Goal: Share content

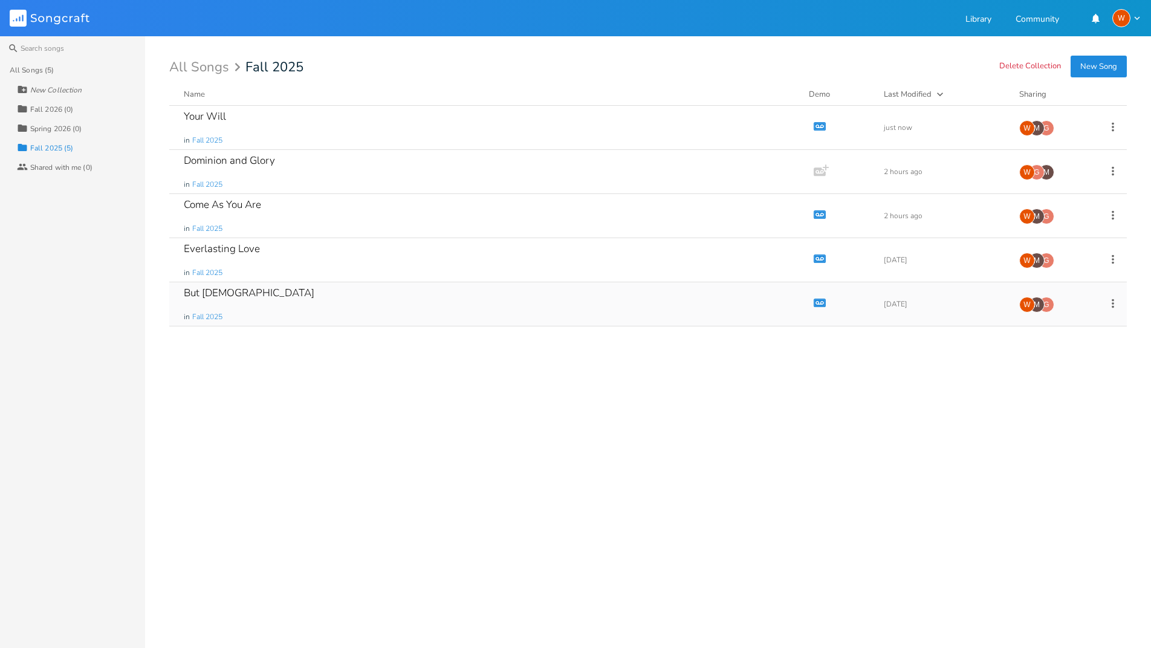
click at [204, 289] on div "But [DEMOGRAPHIC_DATA]" at bounding box center [249, 293] width 131 height 10
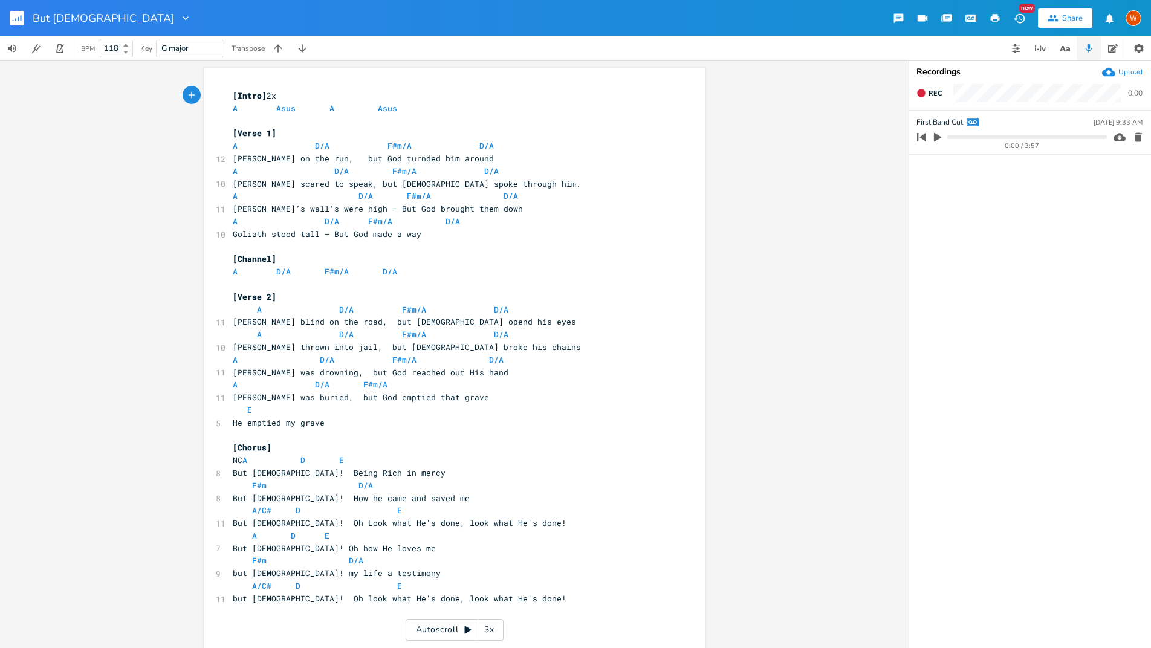
click at [1077, 16] on div "Share" at bounding box center [1072, 18] width 21 height 11
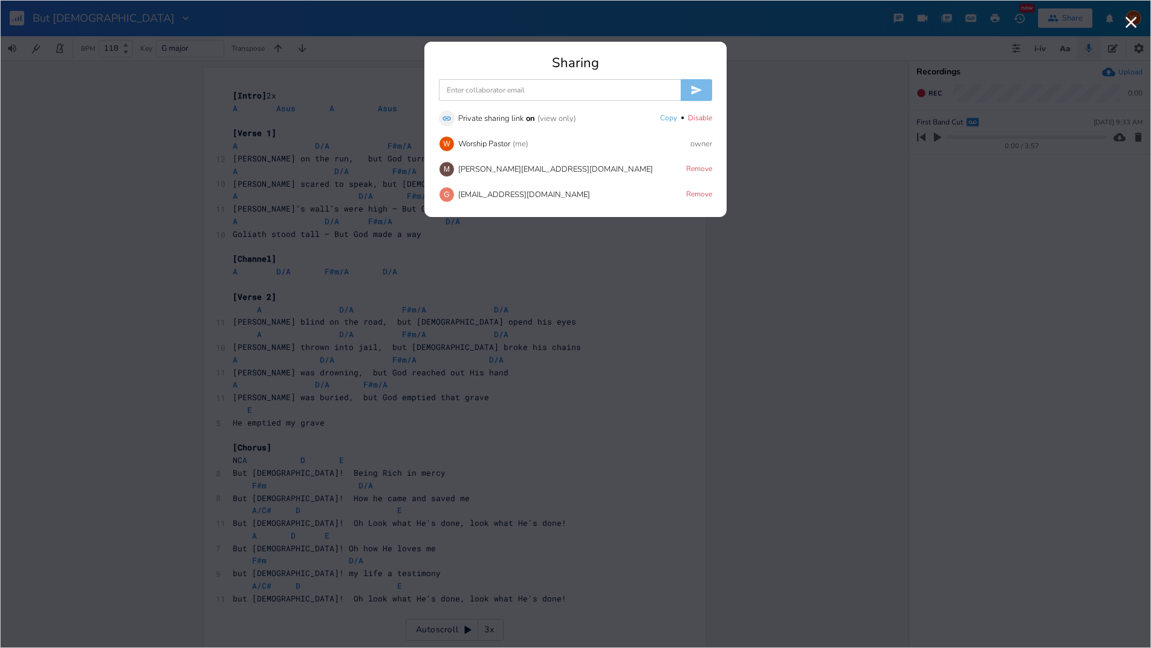
click at [509, 90] on input at bounding box center [560, 90] width 242 height 22
paste input "[EMAIL_ADDRESS][DOMAIN_NAME]"
type input "[EMAIL_ADDRESS][DOMAIN_NAME]"
click at [673, 120] on button "Copy" at bounding box center [668, 119] width 17 height 10
click at [703, 89] on button "submit" at bounding box center [696, 90] width 31 height 22
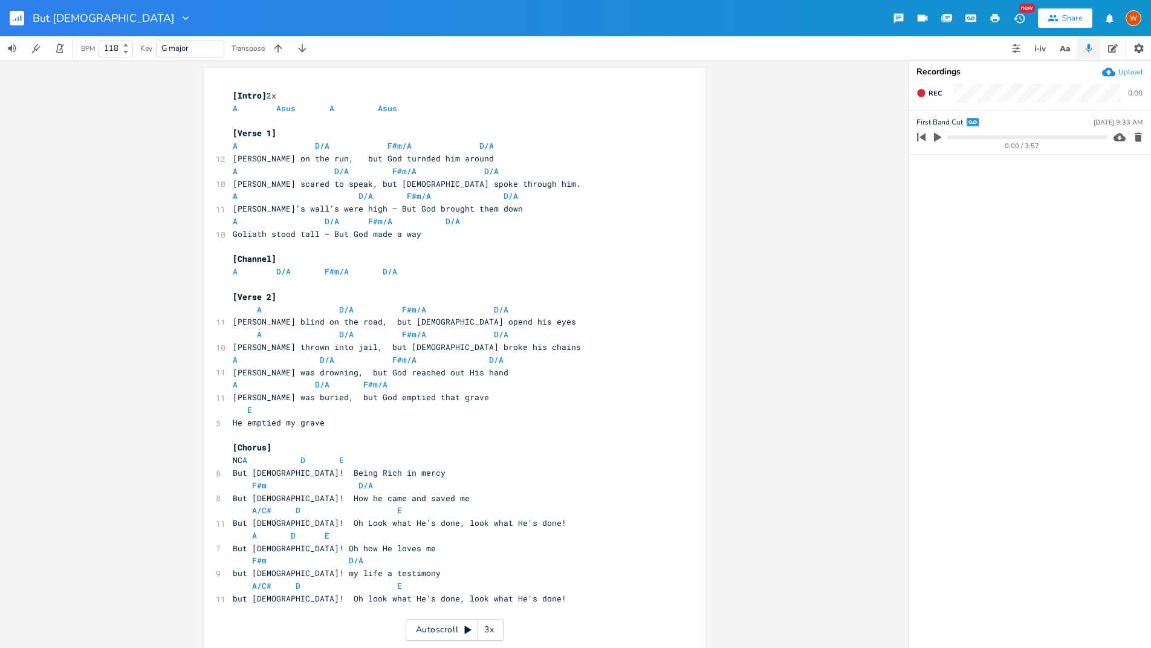
click at [1052, 19] on icon "button" at bounding box center [1053, 18] width 10 height 7
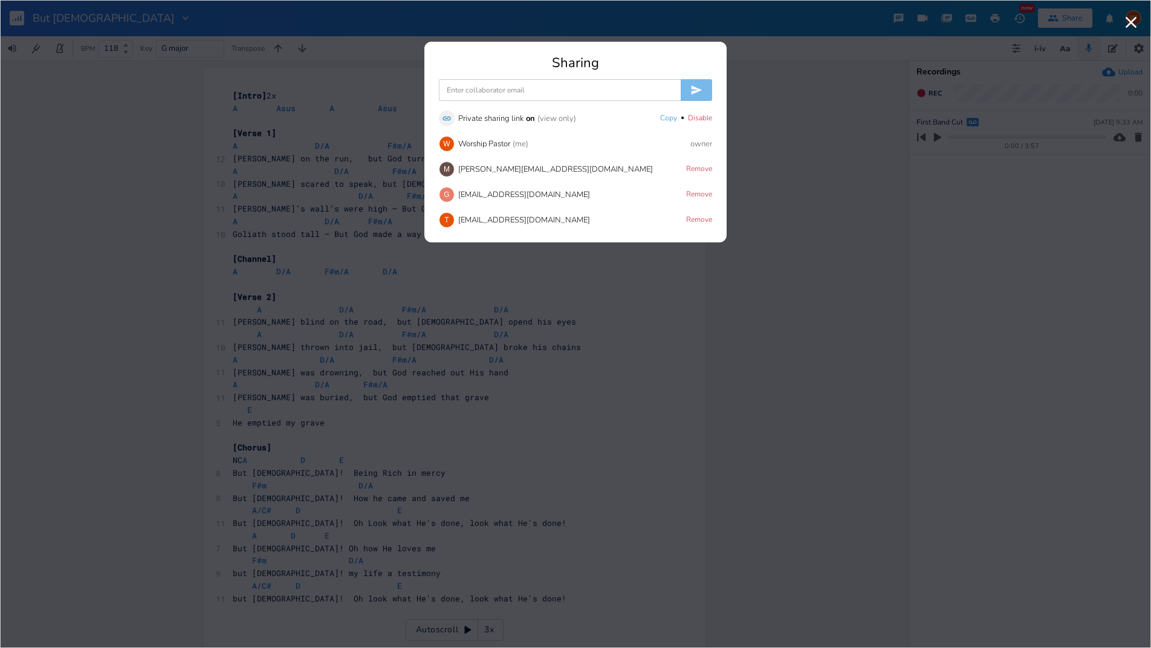
click at [514, 93] on input at bounding box center [560, 90] width 242 height 22
paste input "[EMAIL_ADDRESS][PERSON_NAME][DOMAIN_NAME]"
type input "[EMAIL_ADDRESS][PERSON_NAME][DOMAIN_NAME]"
click at [695, 95] on icon "submit" at bounding box center [696, 90] width 12 height 12
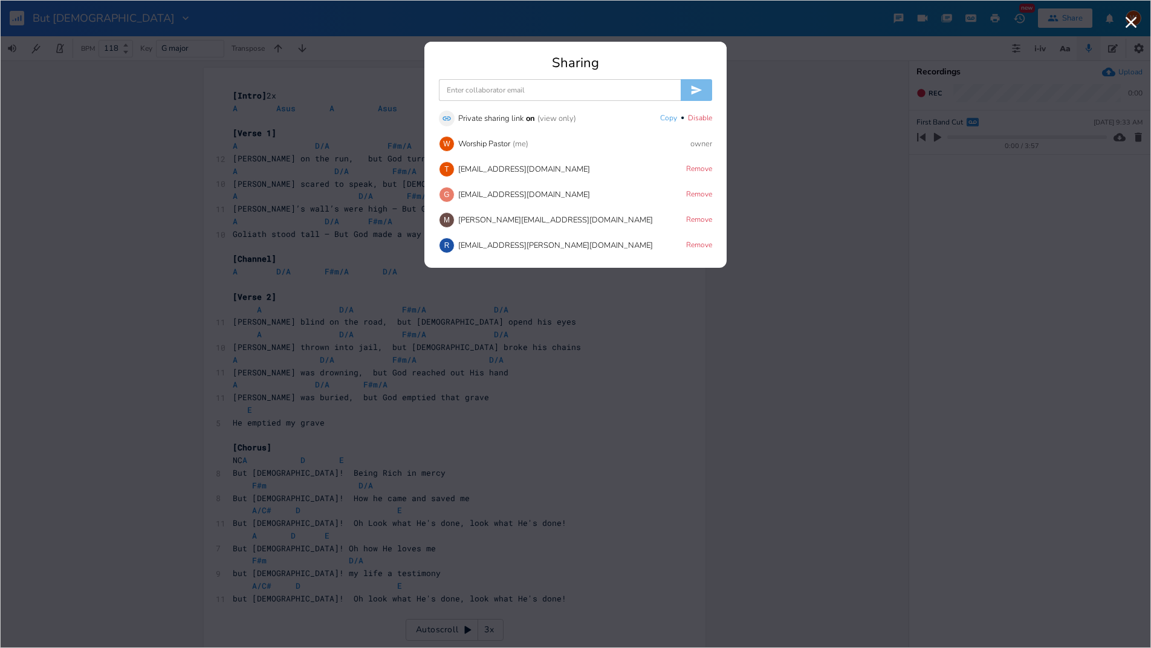
click at [506, 91] on input at bounding box center [560, 90] width 242 height 22
paste input "[EMAIL_ADDRESS][DOMAIN_NAME]"
type input "[EMAIL_ADDRESS][DOMAIN_NAME]"
click at [700, 89] on icon "submit" at bounding box center [696, 90] width 11 height 9
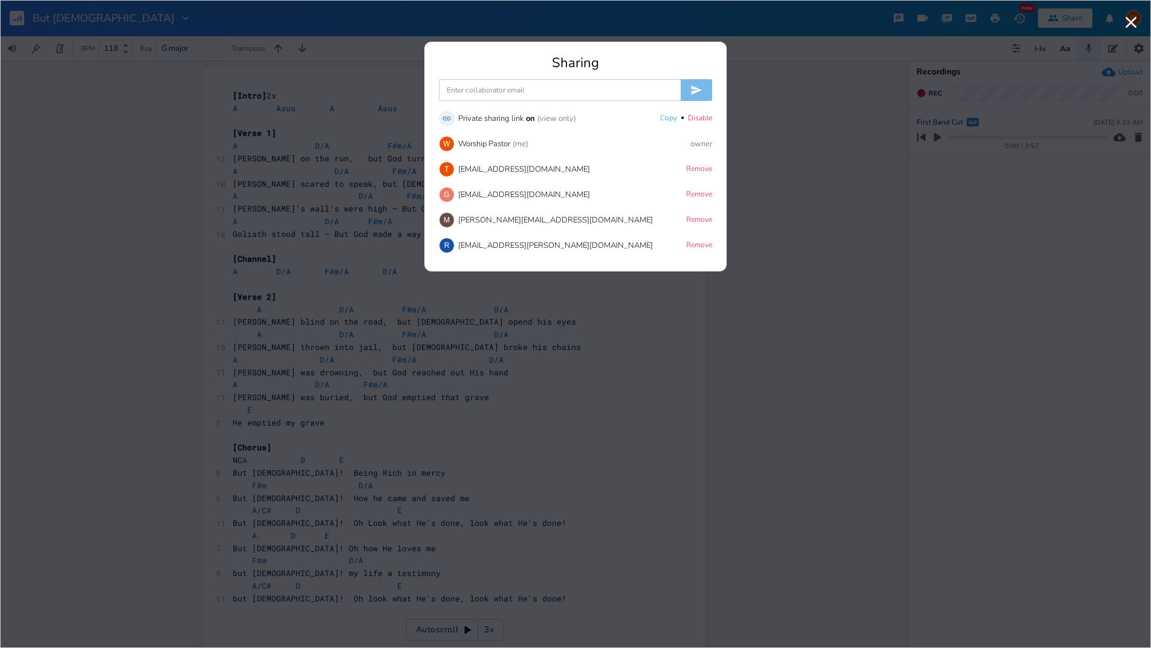
paste input "[EMAIL_ADDRESS][DOMAIN_NAME]"
type input "[EMAIL_ADDRESS][DOMAIN_NAME]"
click at [696, 94] on icon "submit" at bounding box center [696, 90] width 12 height 12
click at [542, 91] on input at bounding box center [560, 90] width 242 height 22
paste input "[EMAIL_ADDRESS][DOMAIN_NAME]"
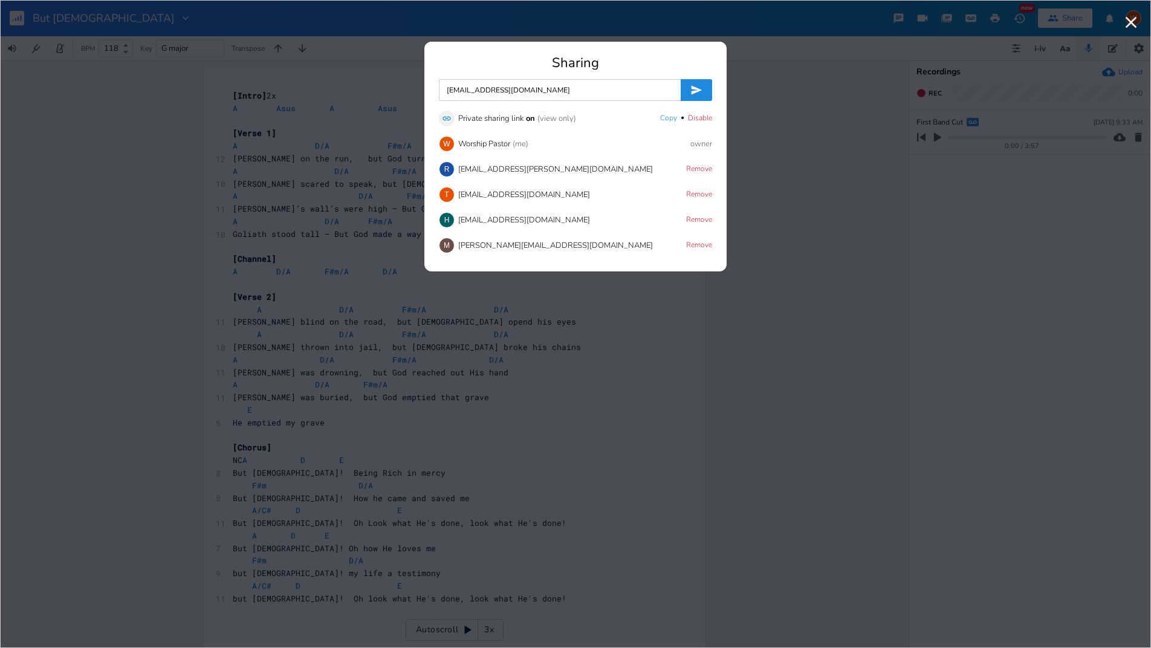
type input "[EMAIL_ADDRESS][DOMAIN_NAME]"
click at [681, 79] on button "submit" at bounding box center [696, 90] width 31 height 22
paste input "[EMAIL_ADDRESS][DOMAIN_NAME]"
type input "[EMAIL_ADDRESS][DOMAIN_NAME]"
click at [695, 87] on icon "submit" at bounding box center [696, 90] width 11 height 9
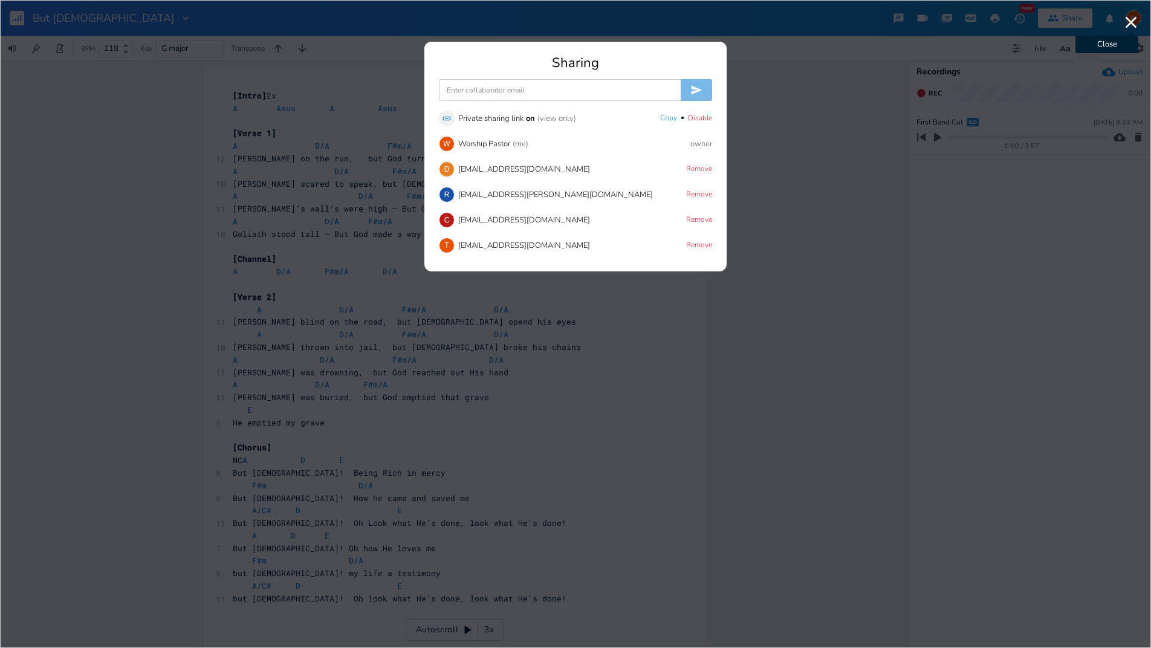
click at [1130, 25] on icon "button" at bounding box center [1130, 22] width 19 height 19
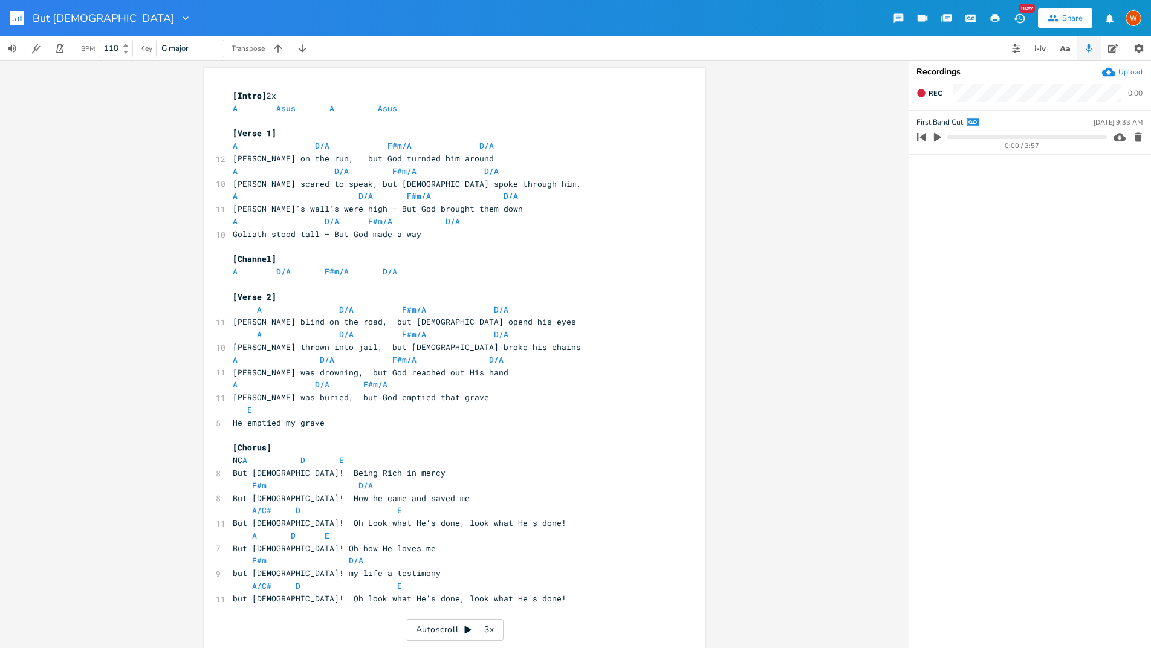
click at [24, 21] on button "button" at bounding box center [22, 18] width 24 height 29
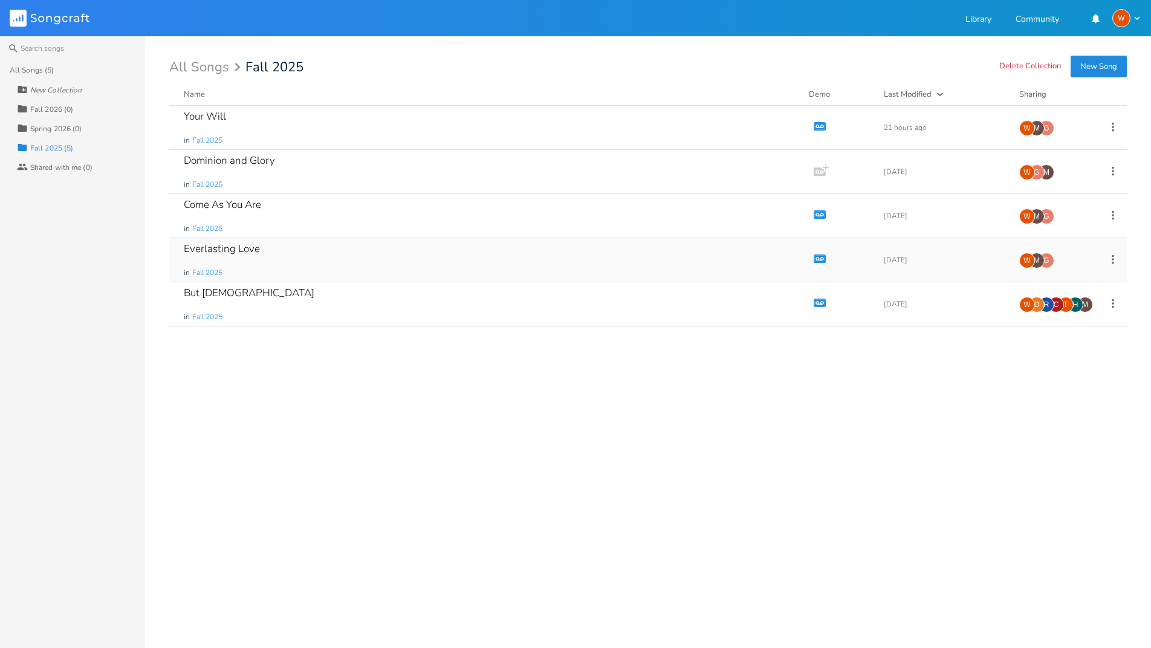
click at [242, 252] on div "Everlasting Love" at bounding box center [222, 249] width 76 height 10
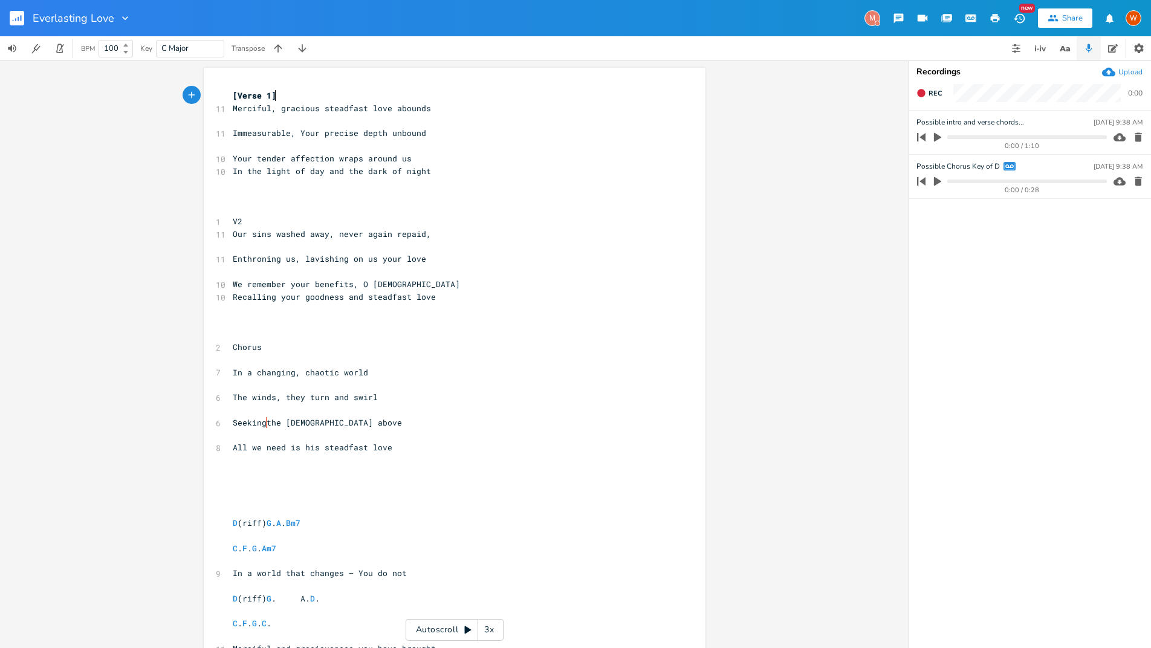
click at [1070, 16] on div "Share" at bounding box center [1072, 18] width 21 height 11
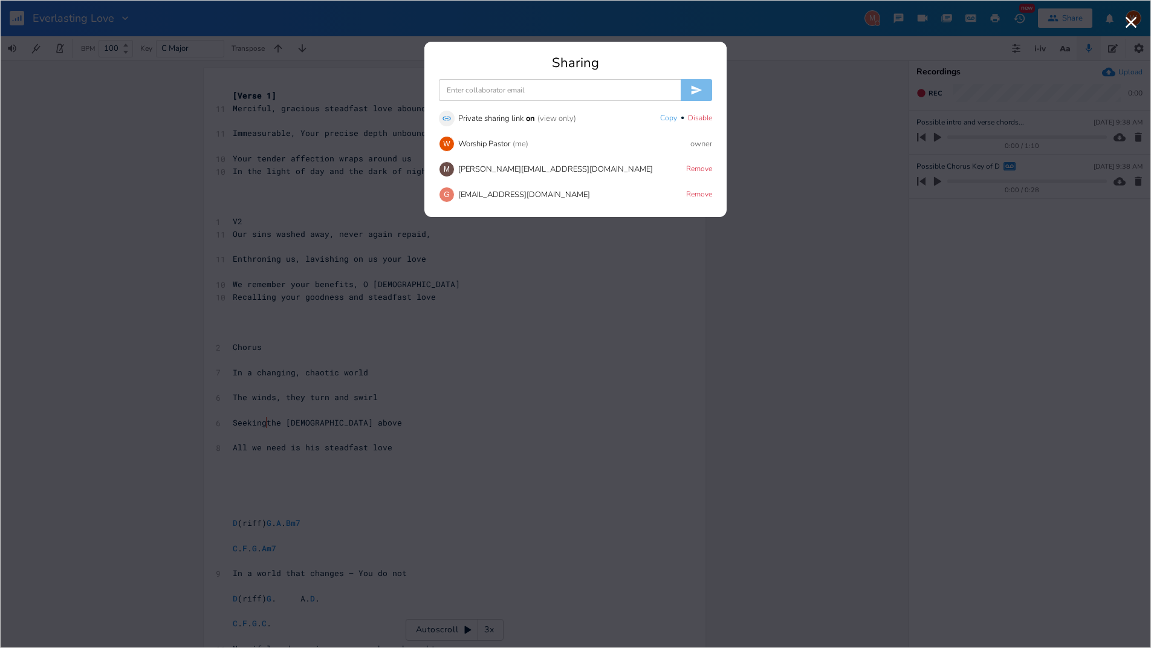
click at [558, 88] on input at bounding box center [560, 90] width 242 height 22
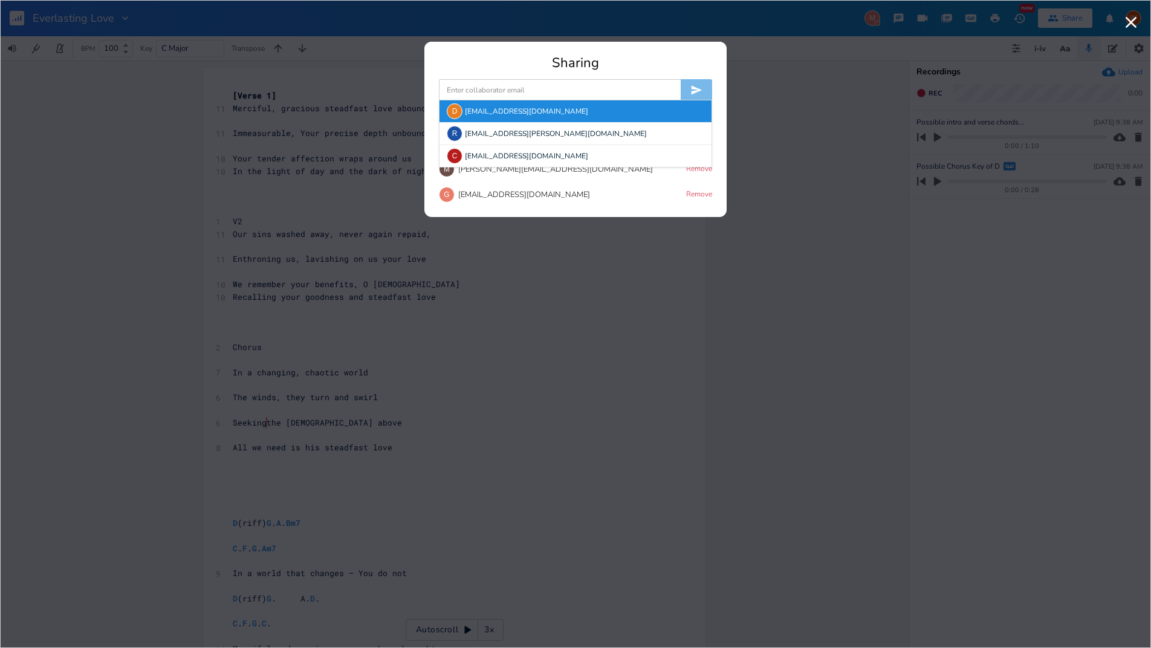
click at [479, 114] on div "D [EMAIL_ADDRESS][DOMAIN_NAME]" at bounding box center [575, 111] width 272 height 22
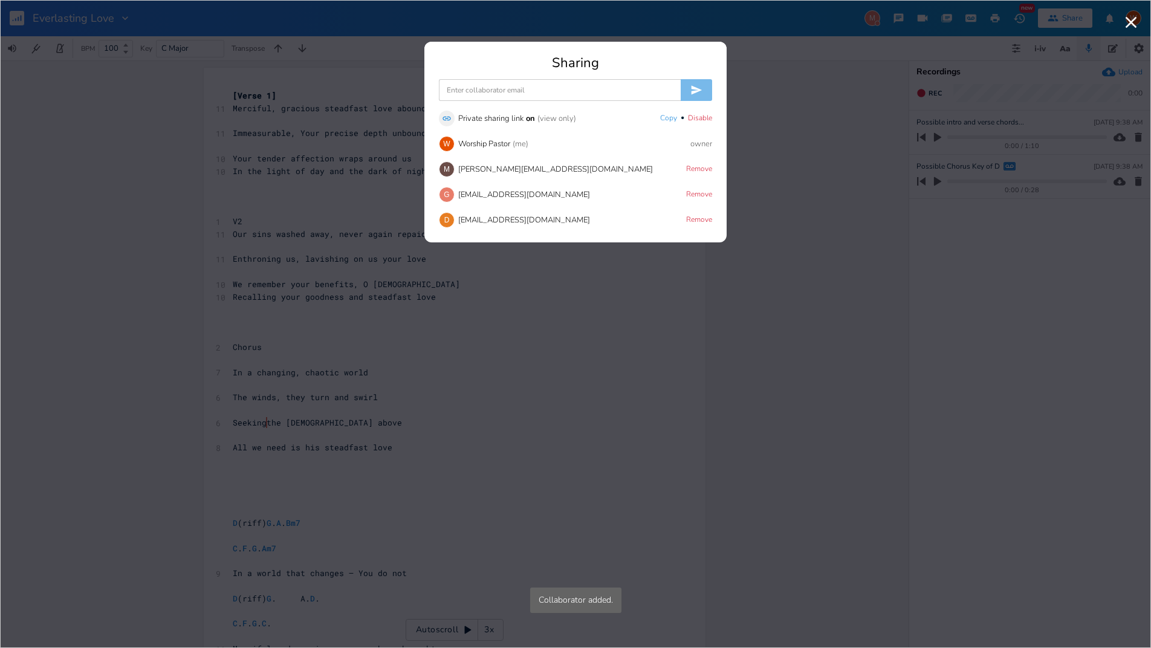
click at [485, 90] on input at bounding box center [560, 90] width 242 height 22
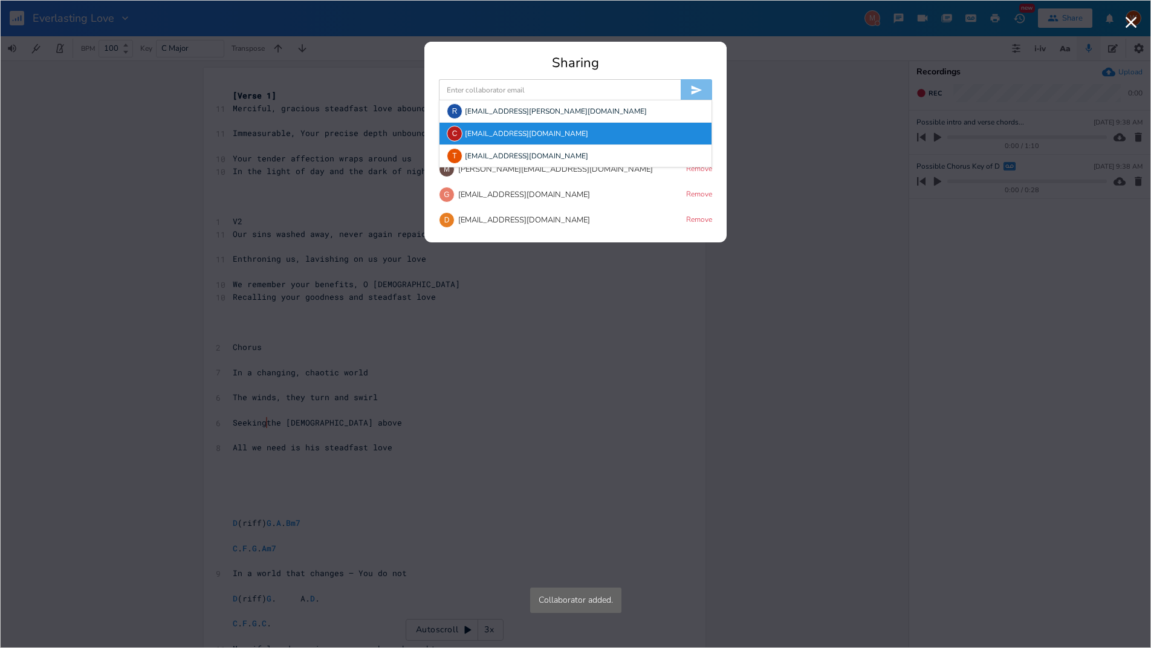
click at [481, 134] on div "C [EMAIL_ADDRESS][DOMAIN_NAME]" at bounding box center [575, 134] width 272 height 22
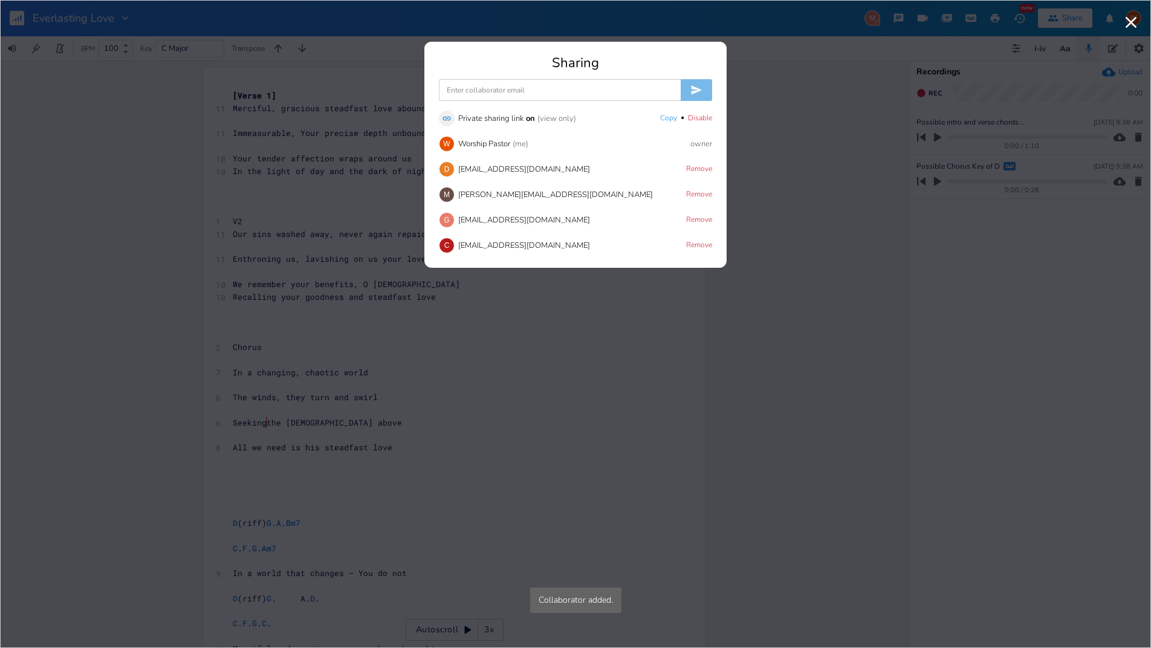
click at [479, 92] on input at bounding box center [560, 90] width 242 height 22
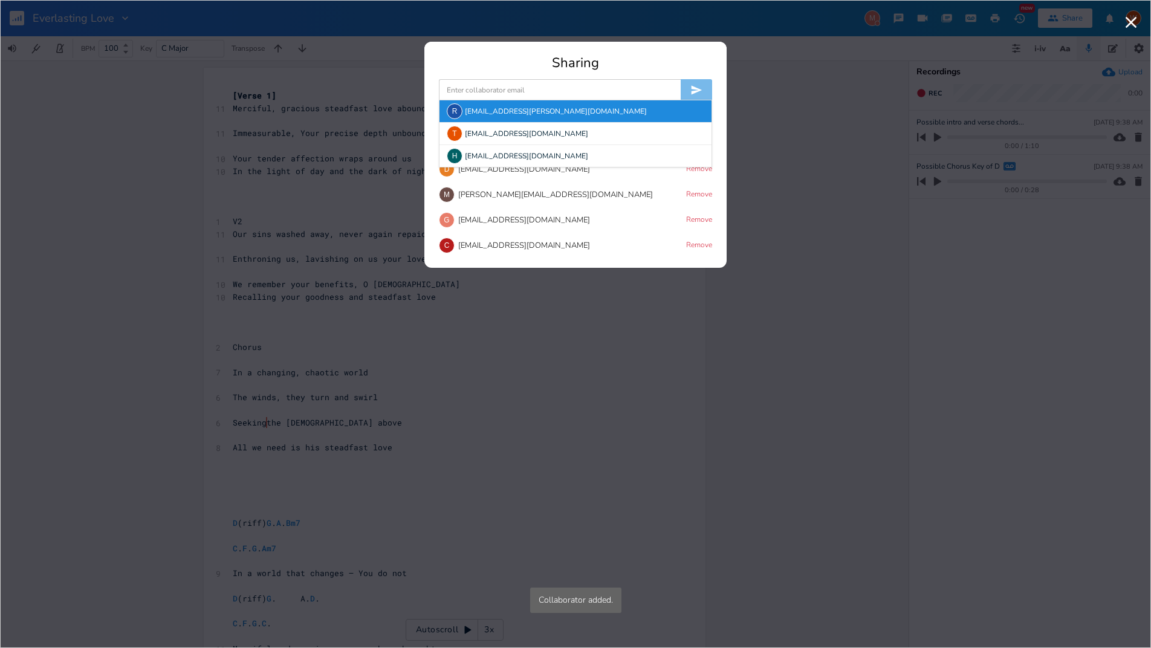
click at [481, 120] on div "[PERSON_NAME] [PERSON_NAME][EMAIL_ADDRESS][PERSON_NAME][DOMAIN_NAME]" at bounding box center [575, 111] width 272 height 22
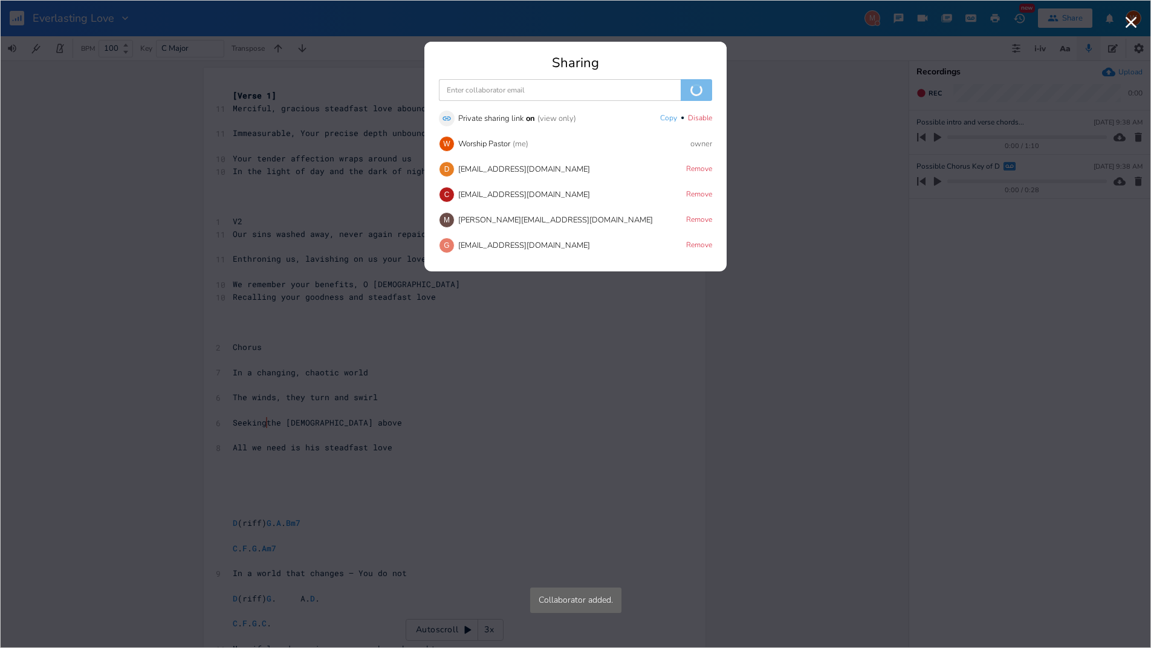
click at [476, 91] on input at bounding box center [560, 90] width 242 height 22
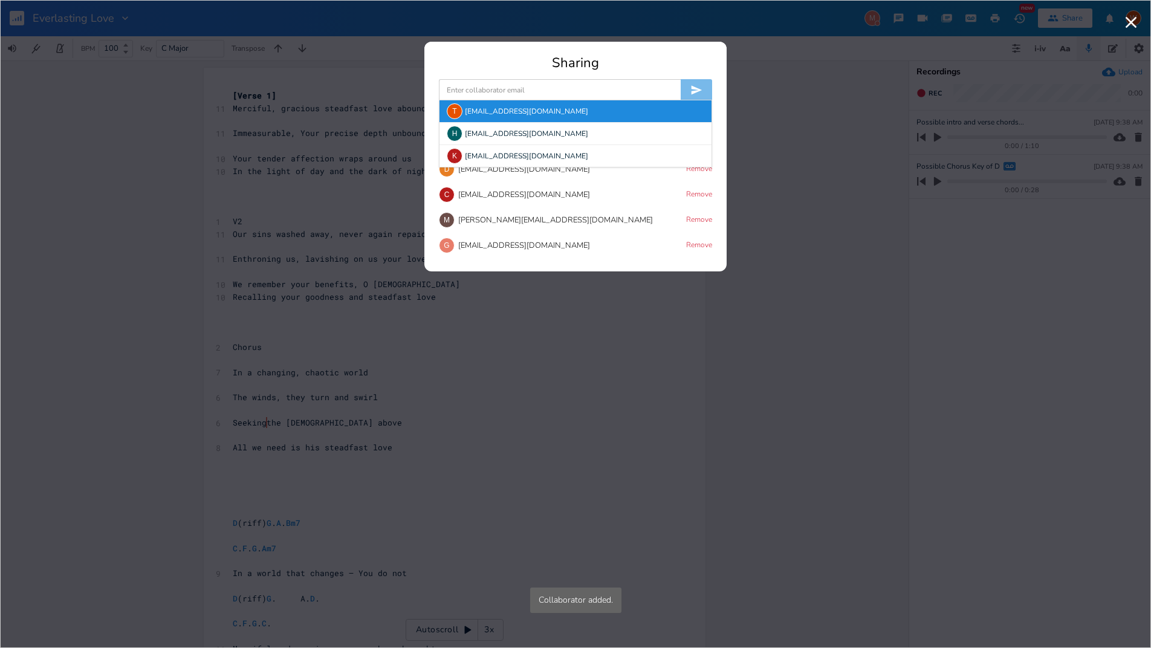
click at [477, 115] on div "T [EMAIL_ADDRESS][DOMAIN_NAME]" at bounding box center [575, 111] width 272 height 22
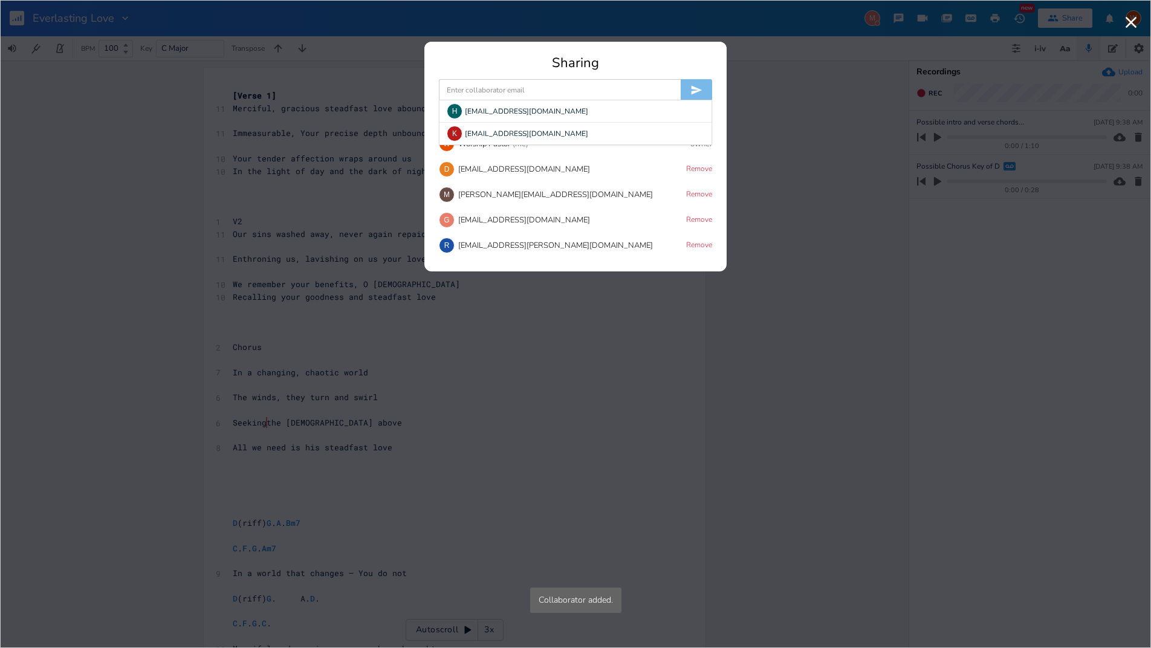
click at [476, 91] on input at bounding box center [560, 90] width 242 height 22
click at [477, 114] on div "H [EMAIL_ADDRESS][DOMAIN_NAME]" at bounding box center [575, 111] width 272 height 22
click at [475, 90] on input at bounding box center [560, 90] width 242 height 22
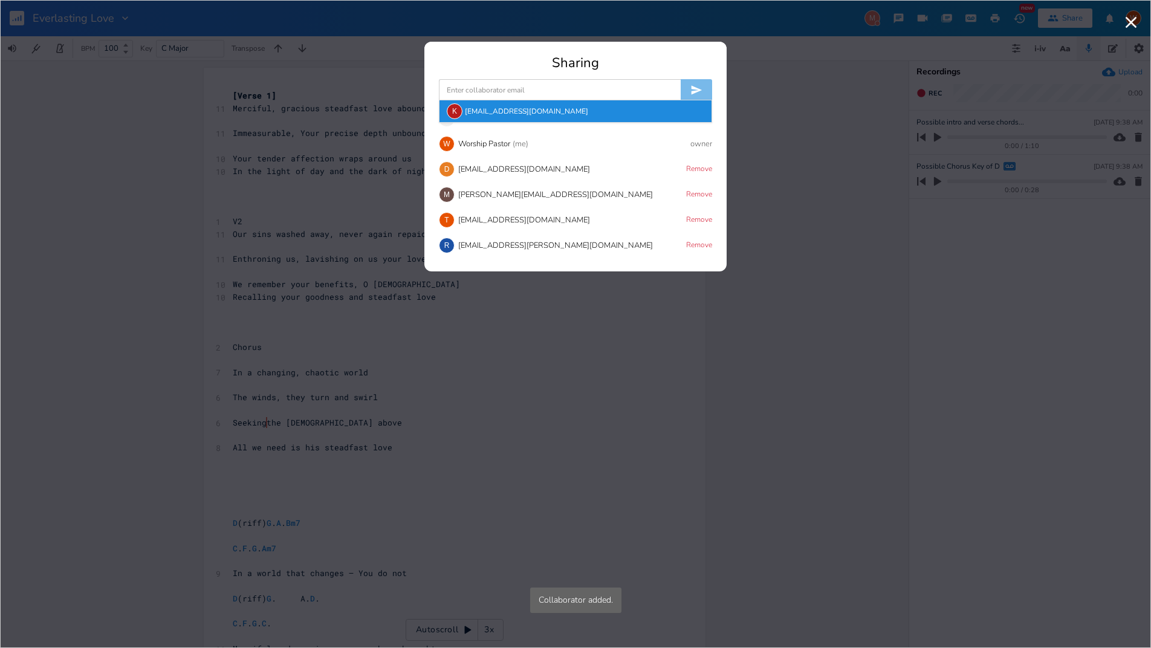
click at [473, 115] on div "K [EMAIL_ADDRESS][DOMAIN_NAME]" at bounding box center [575, 111] width 272 height 22
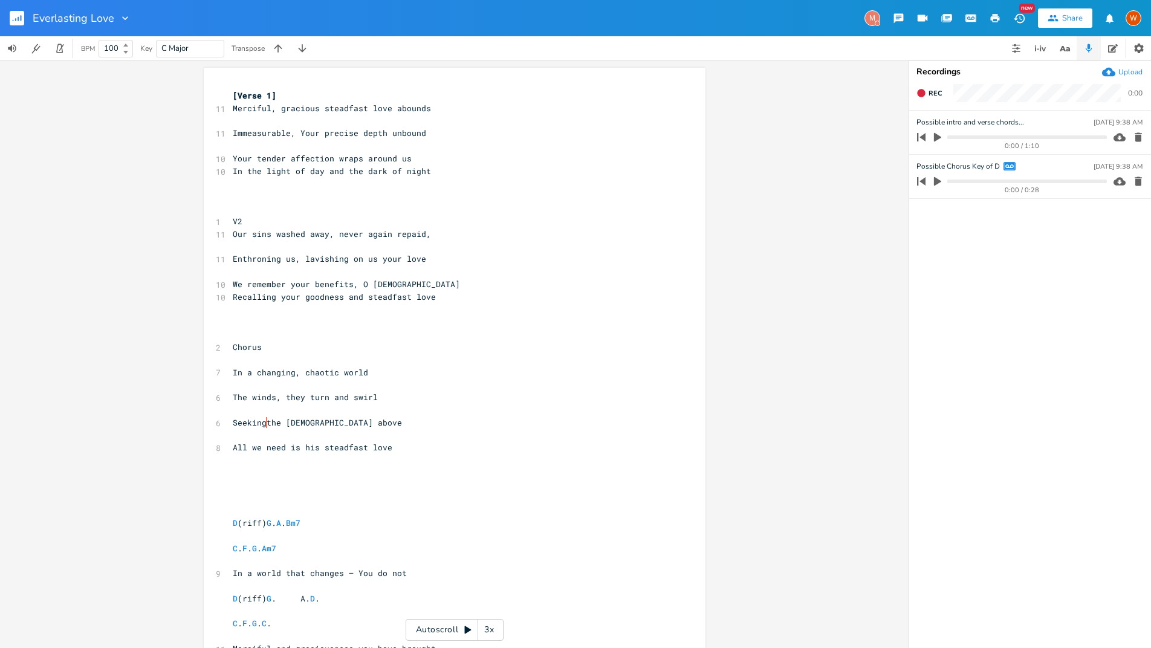
click at [21, 19] on icon "button" at bounding box center [21, 18] width 1 height 6
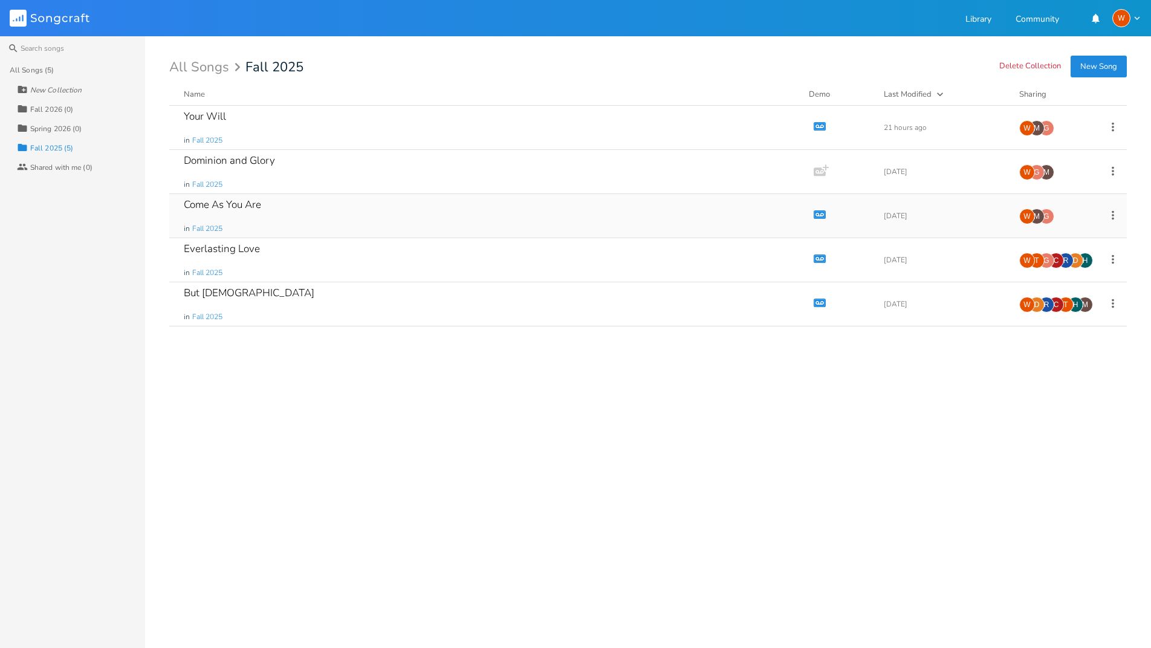
click at [211, 209] on div "Come As You Are" at bounding box center [222, 204] width 77 height 10
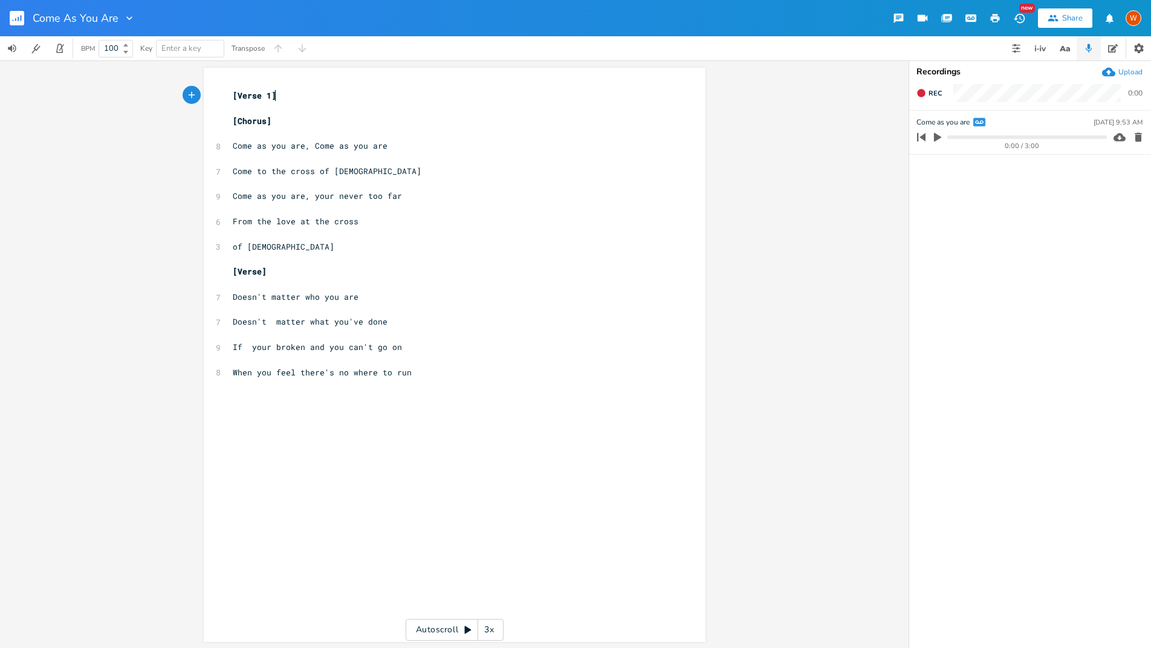
click at [1046, 17] on button "Share" at bounding box center [1065, 17] width 54 height 19
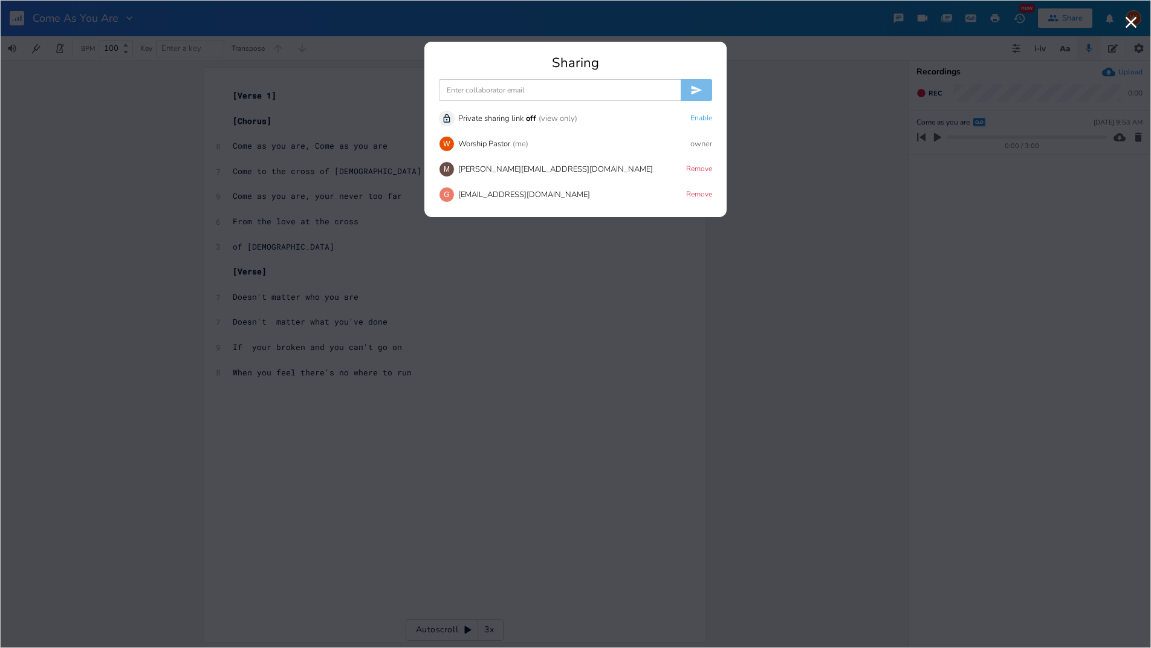
click at [543, 91] on input at bounding box center [560, 90] width 242 height 22
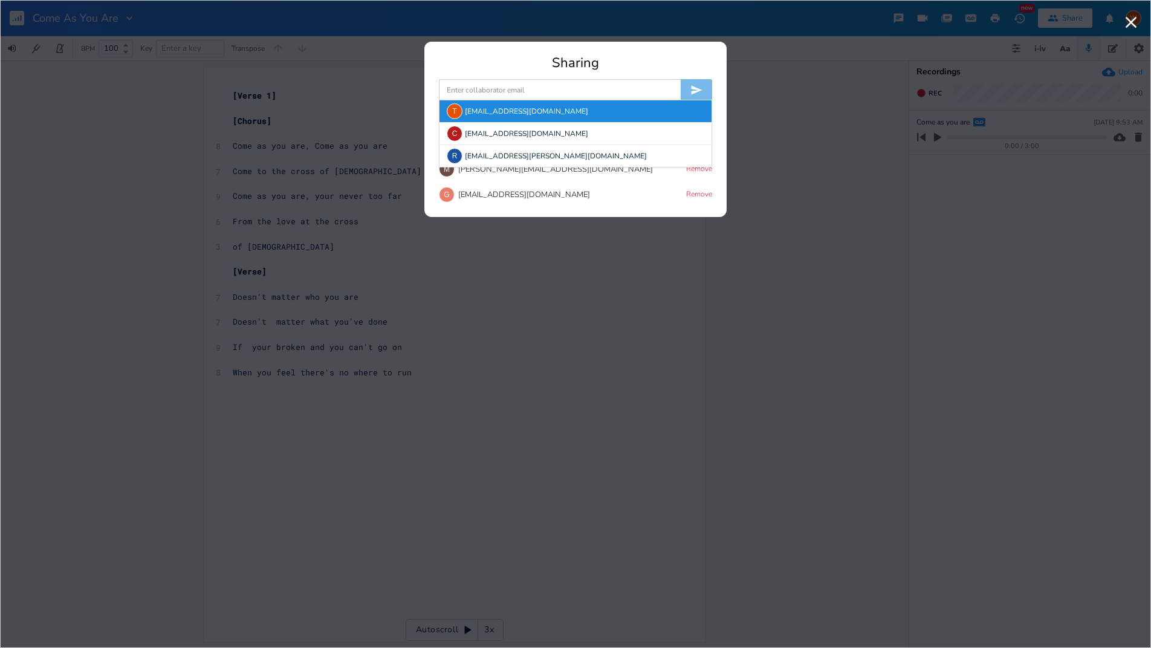
click at [466, 115] on div "T [EMAIL_ADDRESS][DOMAIN_NAME]" at bounding box center [575, 111] width 272 height 22
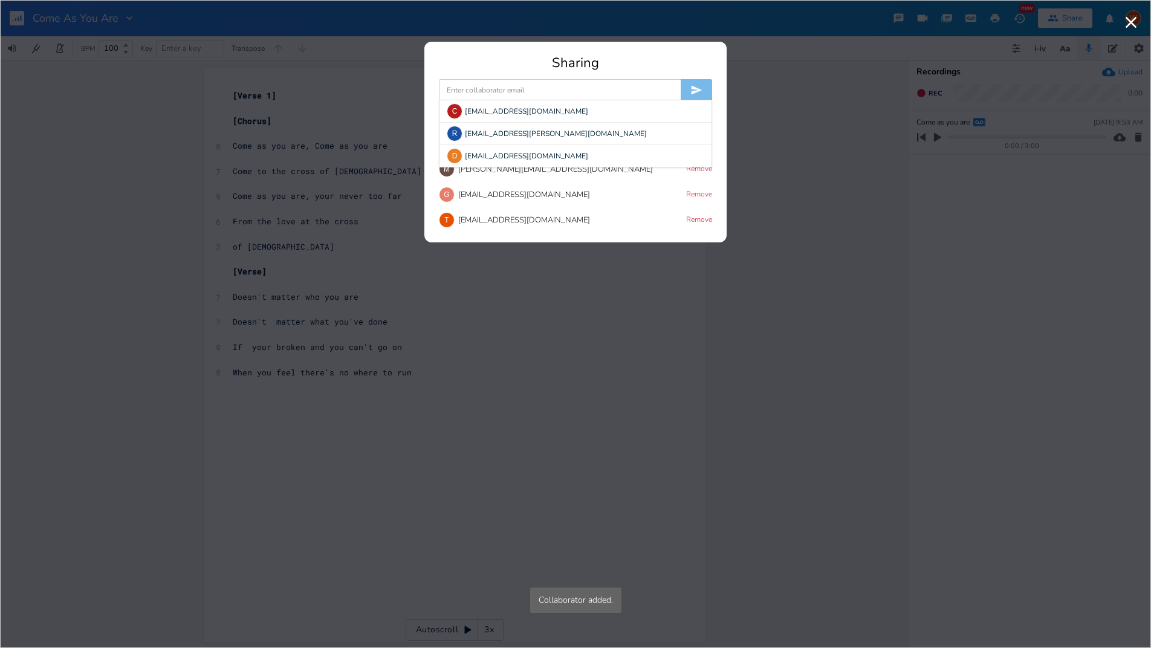
click at [470, 89] on input at bounding box center [560, 90] width 242 height 22
click at [468, 106] on div "C [EMAIL_ADDRESS][DOMAIN_NAME]" at bounding box center [575, 111] width 272 height 22
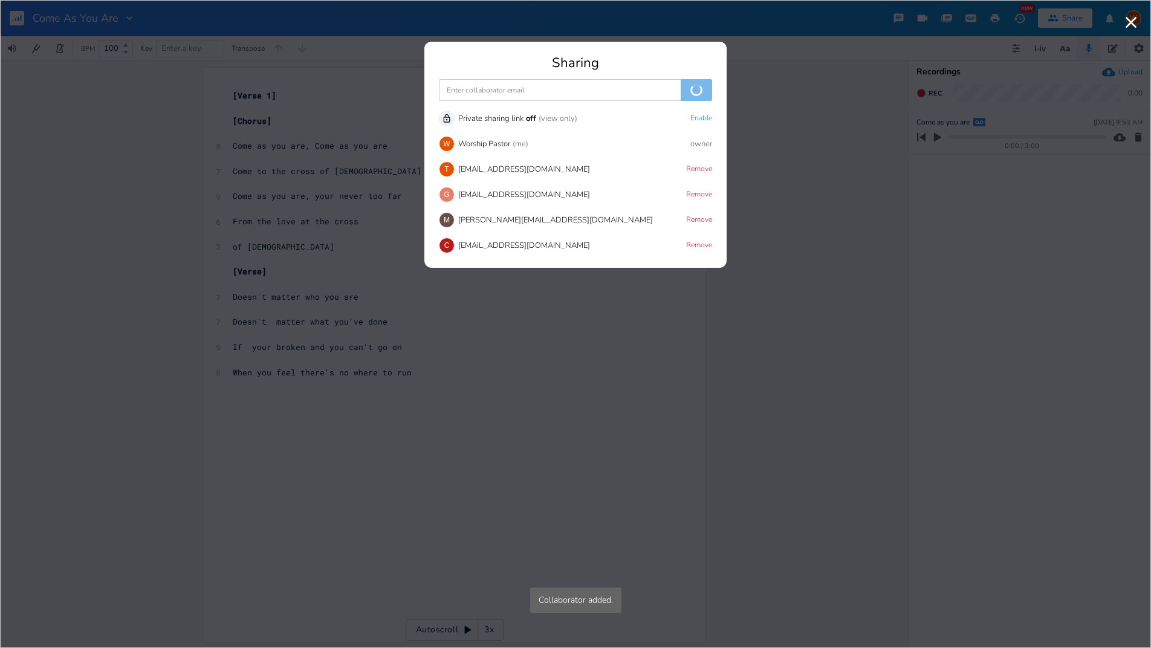
click at [469, 92] on input at bounding box center [560, 90] width 242 height 22
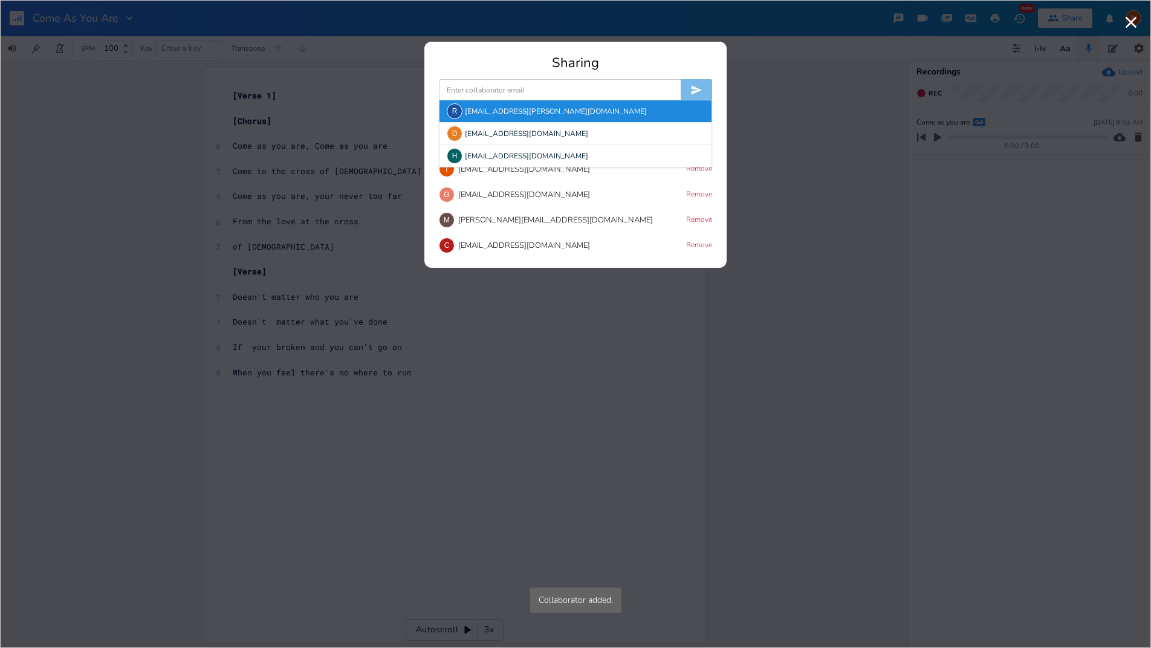
click at [467, 108] on div "[PERSON_NAME] [PERSON_NAME][EMAIL_ADDRESS][PERSON_NAME][DOMAIN_NAME]" at bounding box center [575, 111] width 272 height 22
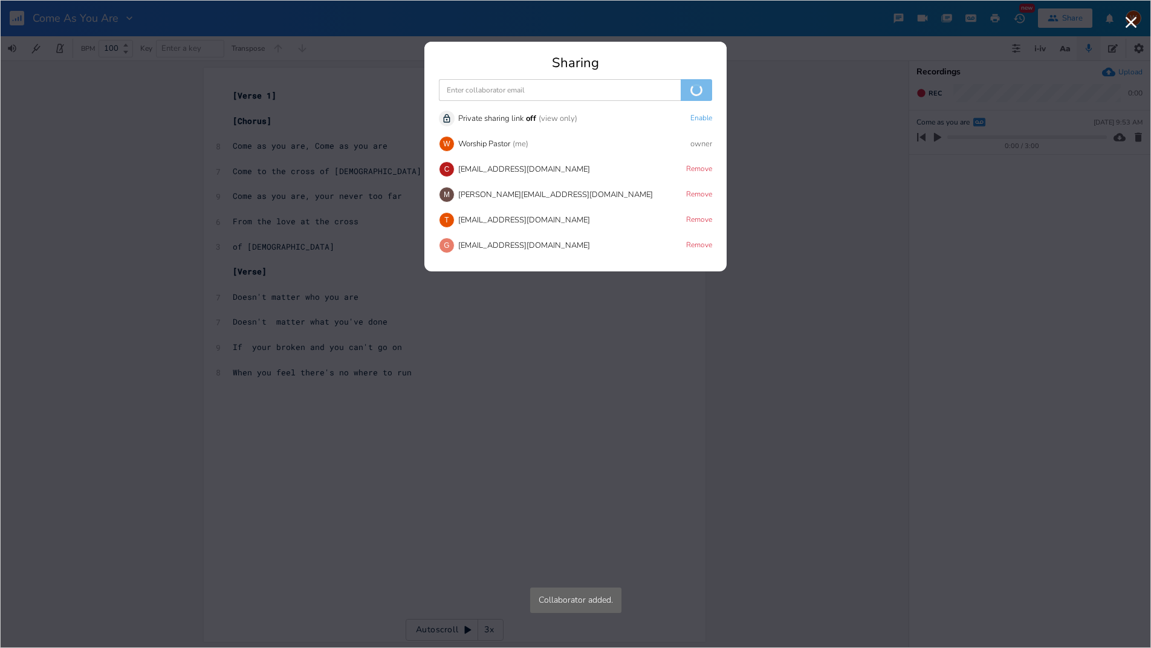
click at [471, 88] on input at bounding box center [560, 90] width 242 height 22
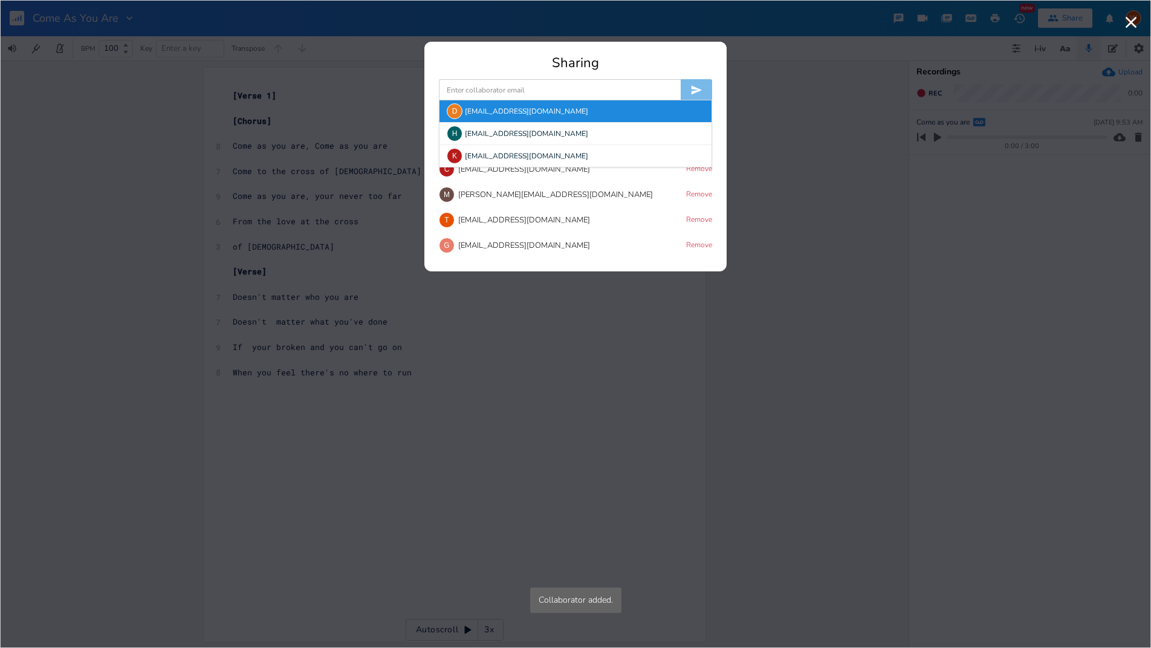
click at [471, 109] on div "D [EMAIL_ADDRESS][DOMAIN_NAME]" at bounding box center [575, 111] width 272 height 22
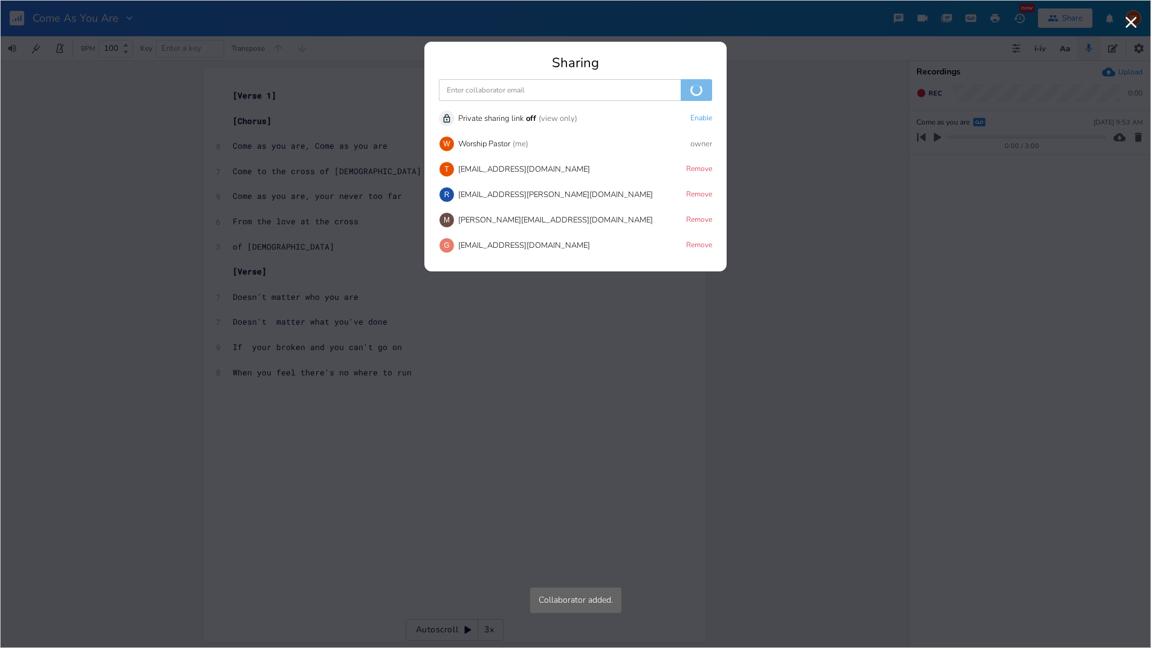
click at [476, 89] on input at bounding box center [560, 90] width 242 height 22
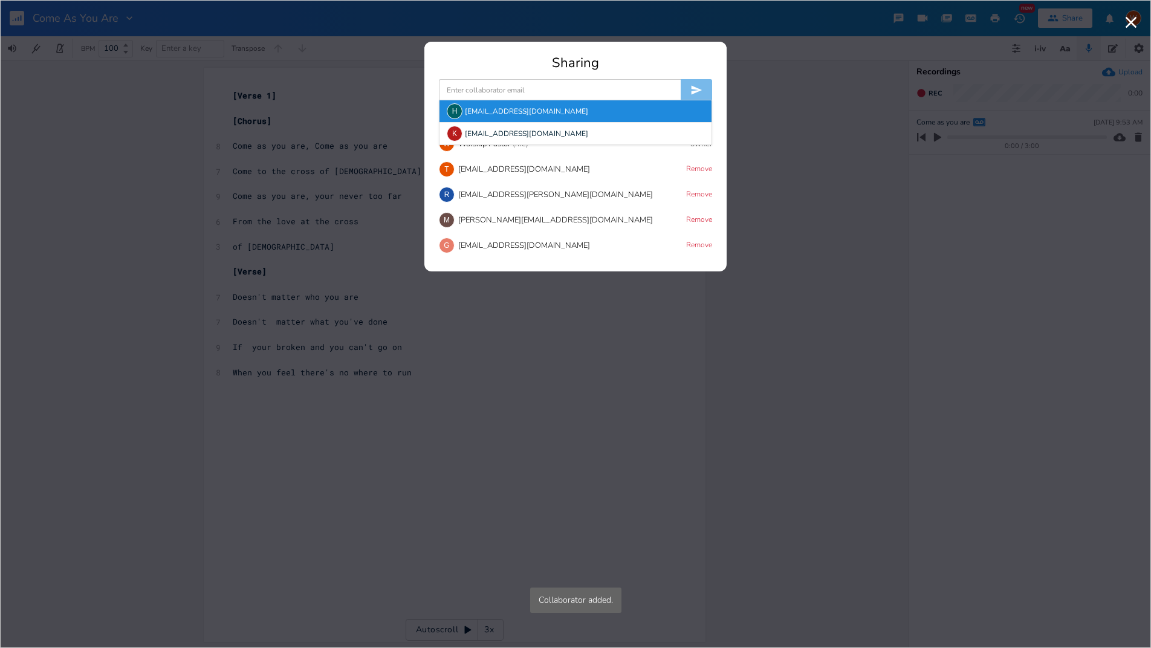
click at [474, 114] on div "H [EMAIL_ADDRESS][DOMAIN_NAME]" at bounding box center [575, 111] width 272 height 22
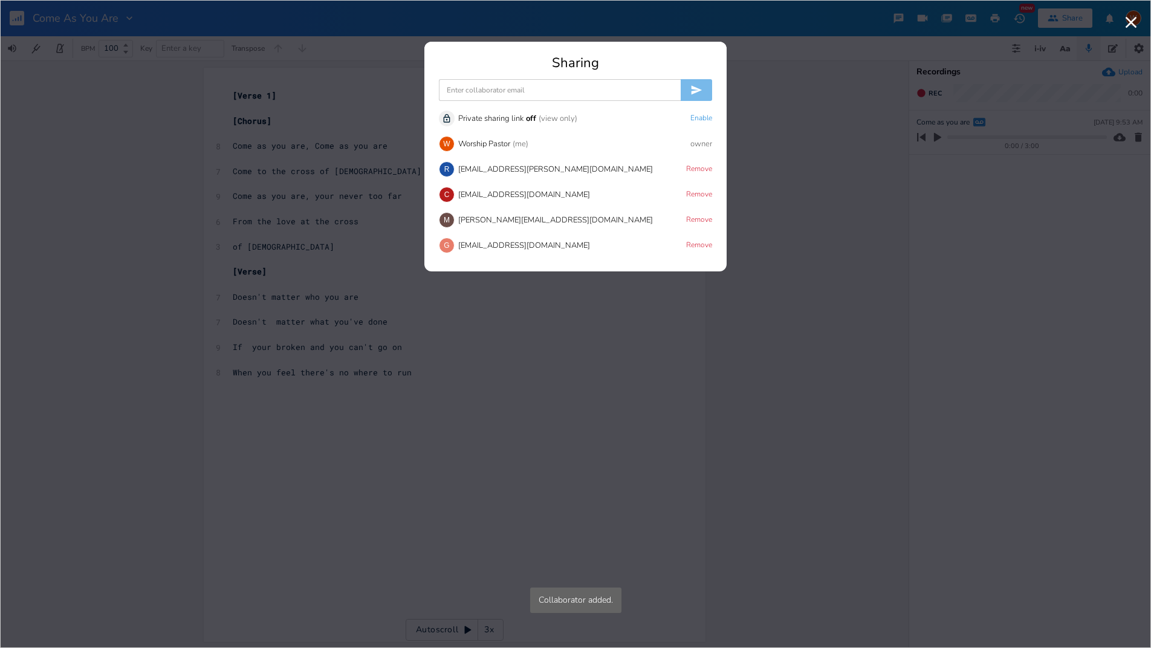
click at [479, 91] on input at bounding box center [560, 90] width 242 height 22
click at [477, 110] on div "K [EMAIL_ADDRESS][DOMAIN_NAME]" at bounding box center [575, 111] width 272 height 22
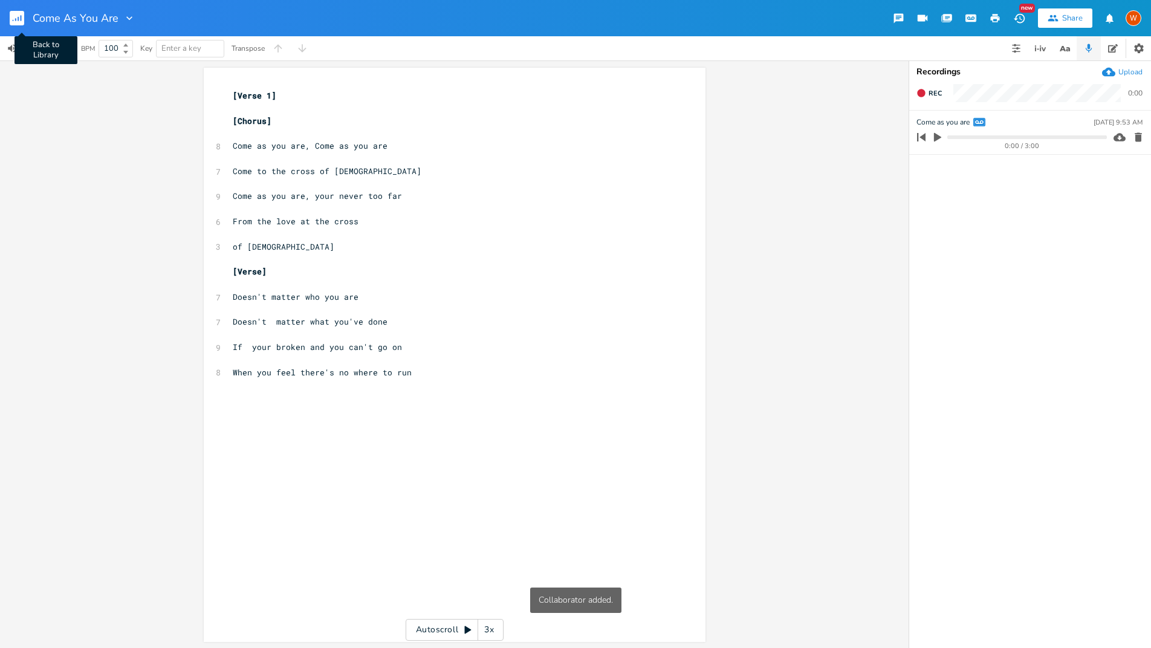
click at [12, 16] on rect "button" at bounding box center [17, 18] width 15 height 15
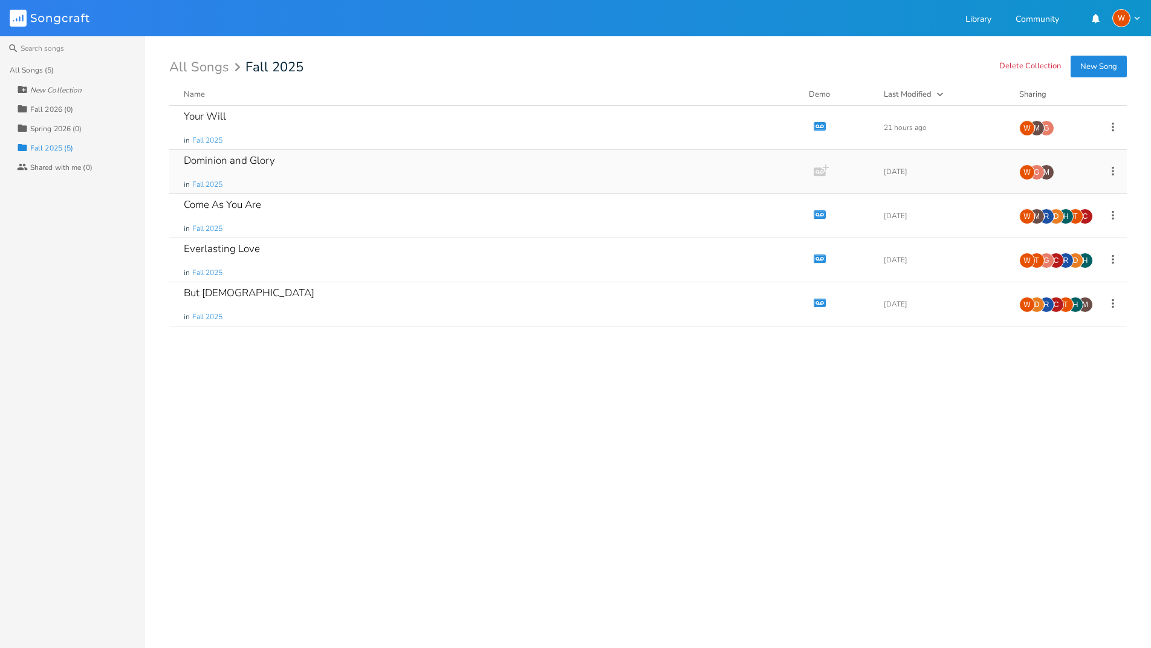
click at [235, 165] on div "Dominion and Glory" at bounding box center [229, 160] width 91 height 10
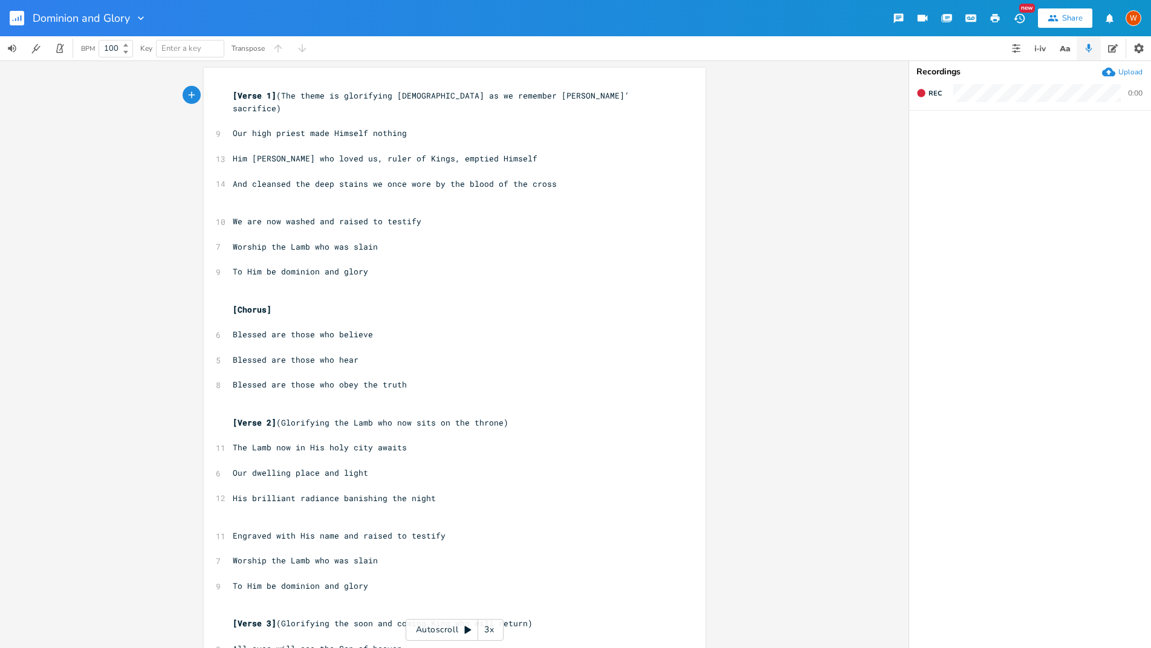
click at [1060, 14] on button "Share" at bounding box center [1065, 17] width 54 height 19
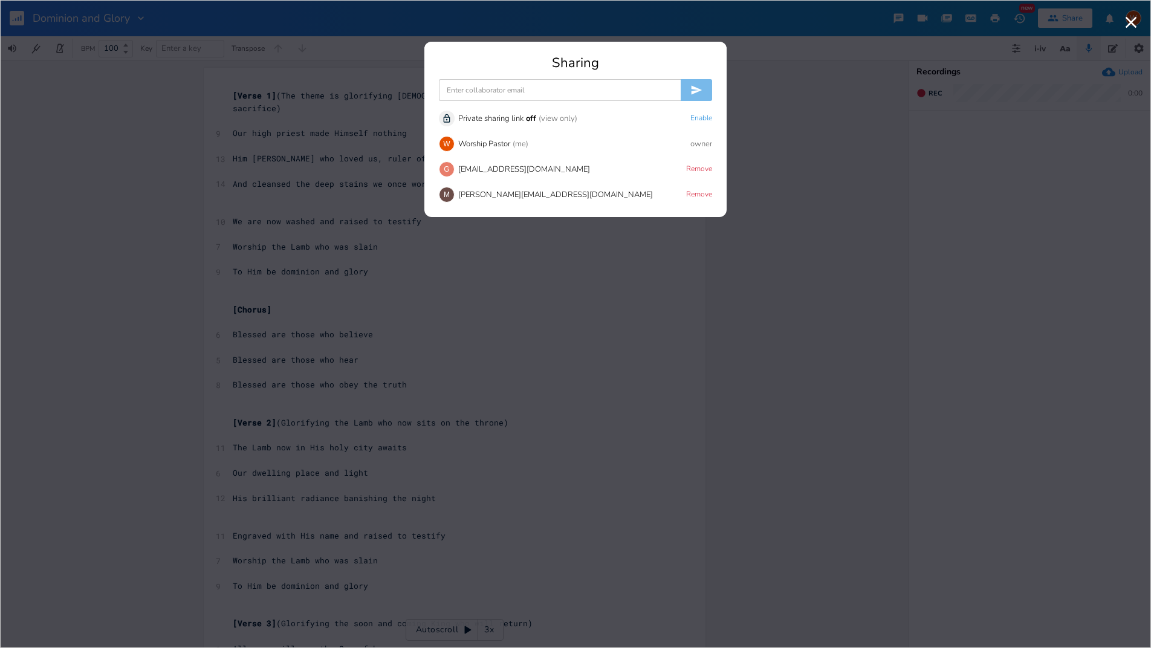
click at [494, 86] on input at bounding box center [560, 90] width 242 height 22
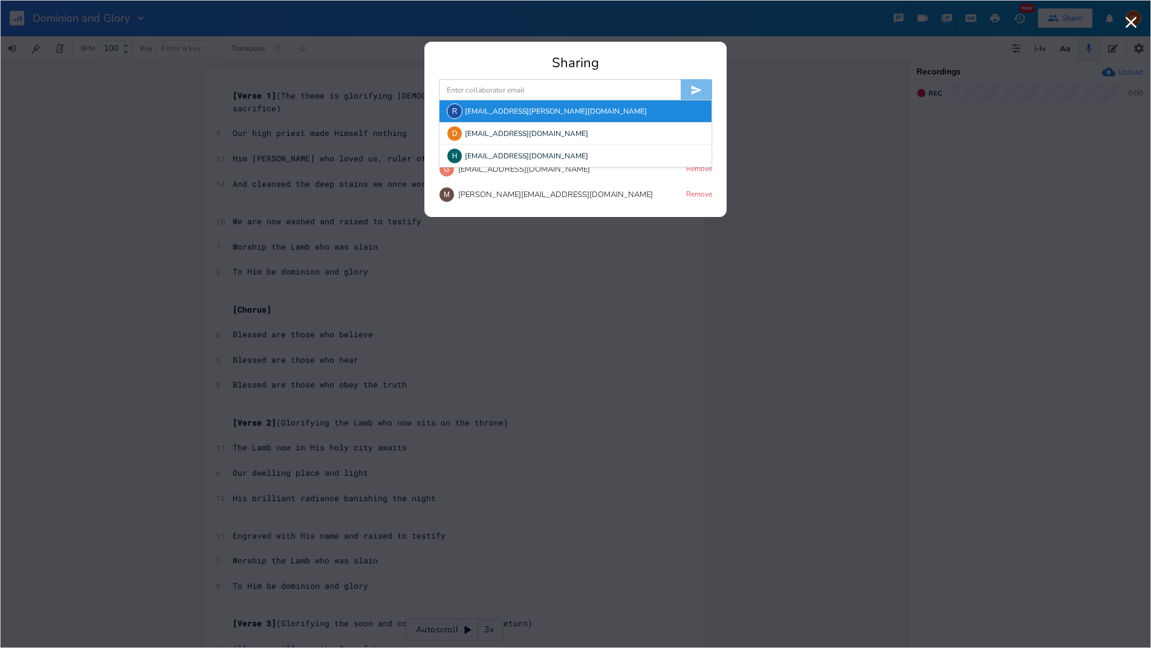
click at [461, 110] on div "R" at bounding box center [455, 111] width 16 height 16
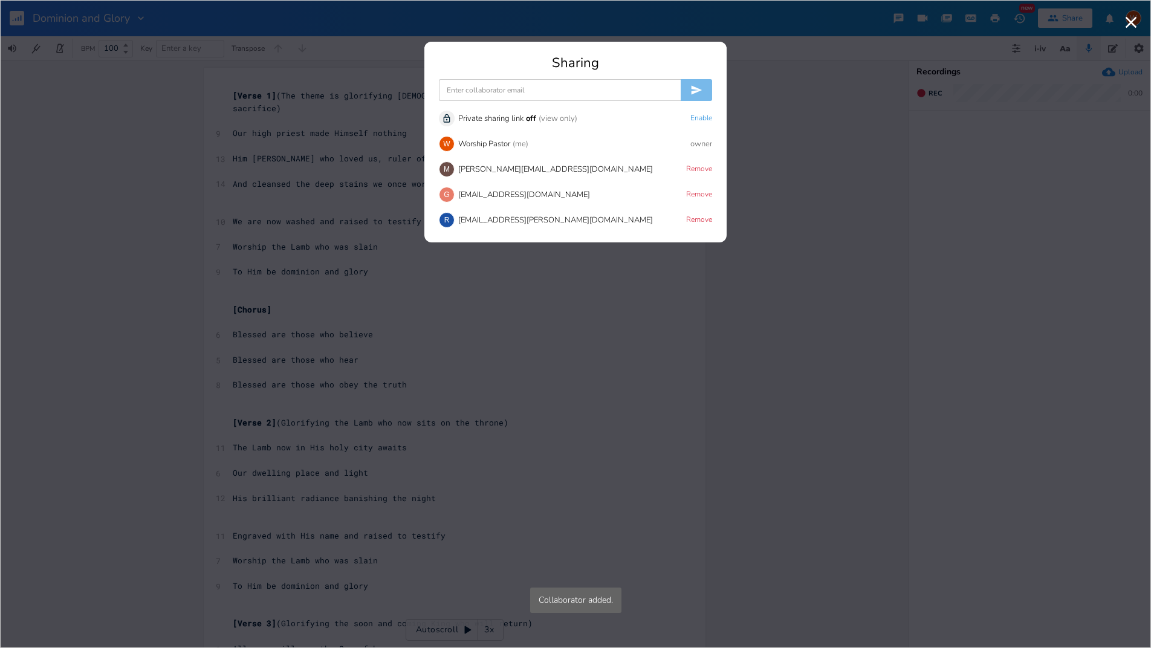
click at [465, 89] on input at bounding box center [560, 90] width 242 height 22
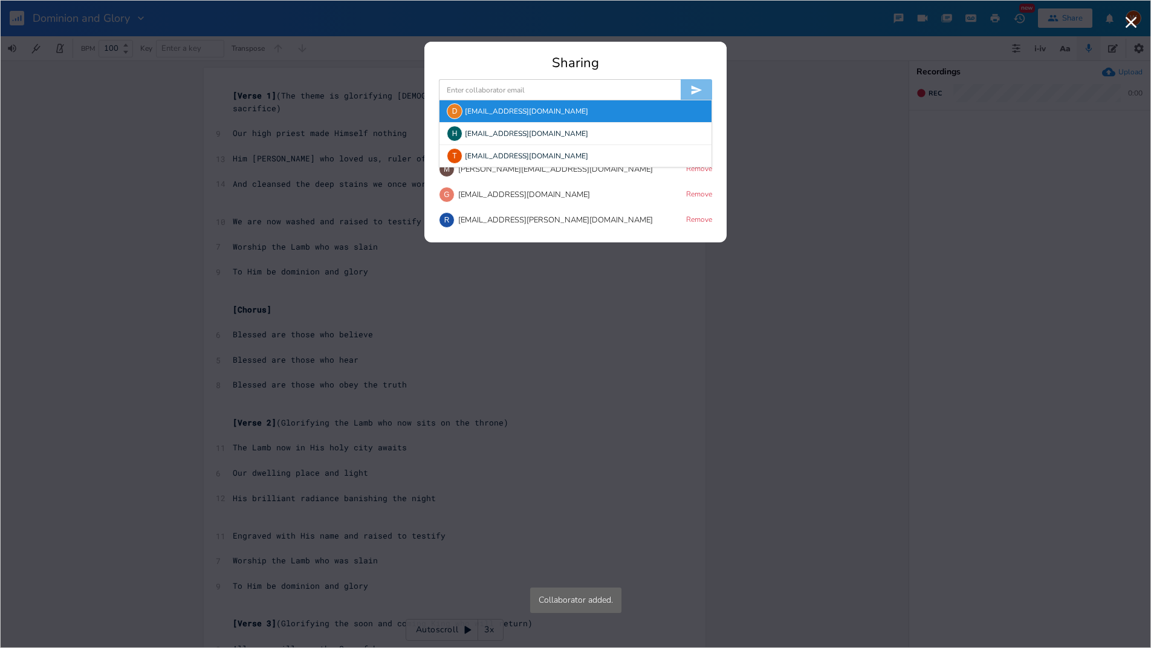
click at [463, 108] on div "D [EMAIL_ADDRESS][DOMAIN_NAME]" at bounding box center [575, 111] width 272 height 22
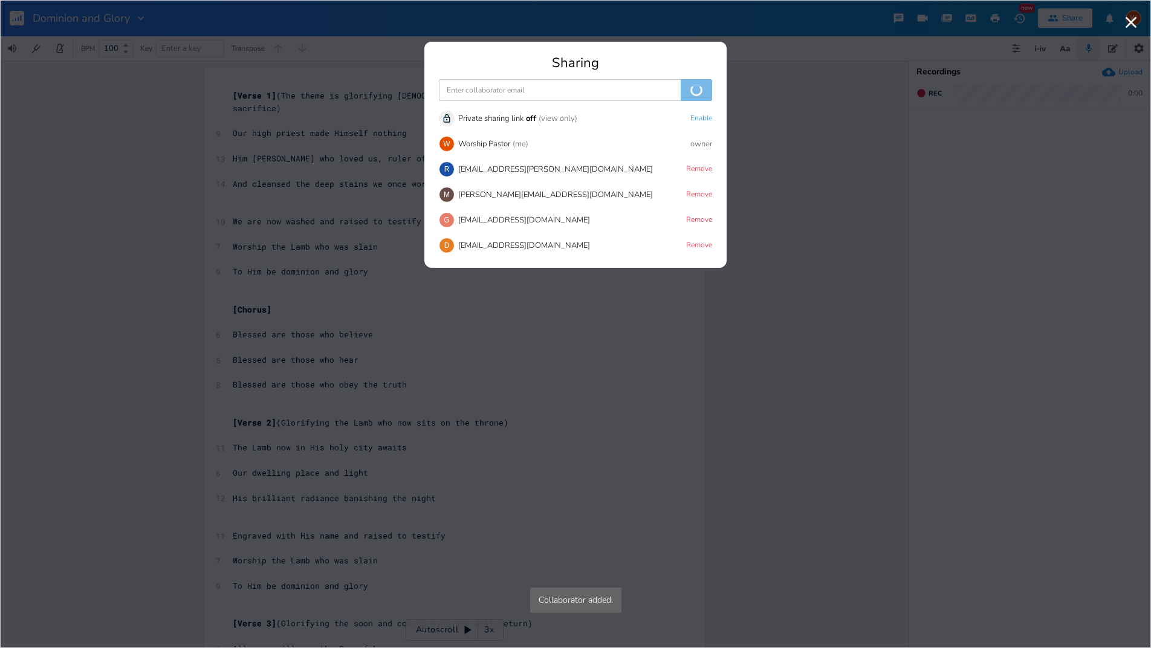
click at [464, 88] on input at bounding box center [560, 90] width 242 height 22
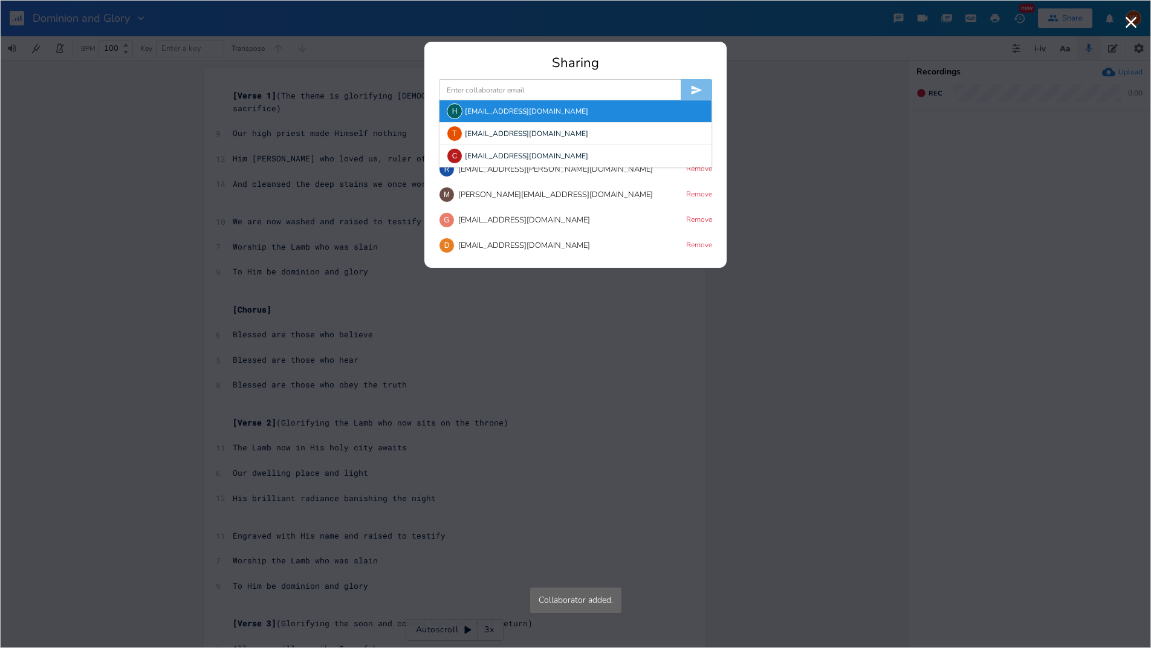
click at [463, 108] on div "H [EMAIL_ADDRESS][DOMAIN_NAME]" at bounding box center [575, 111] width 272 height 22
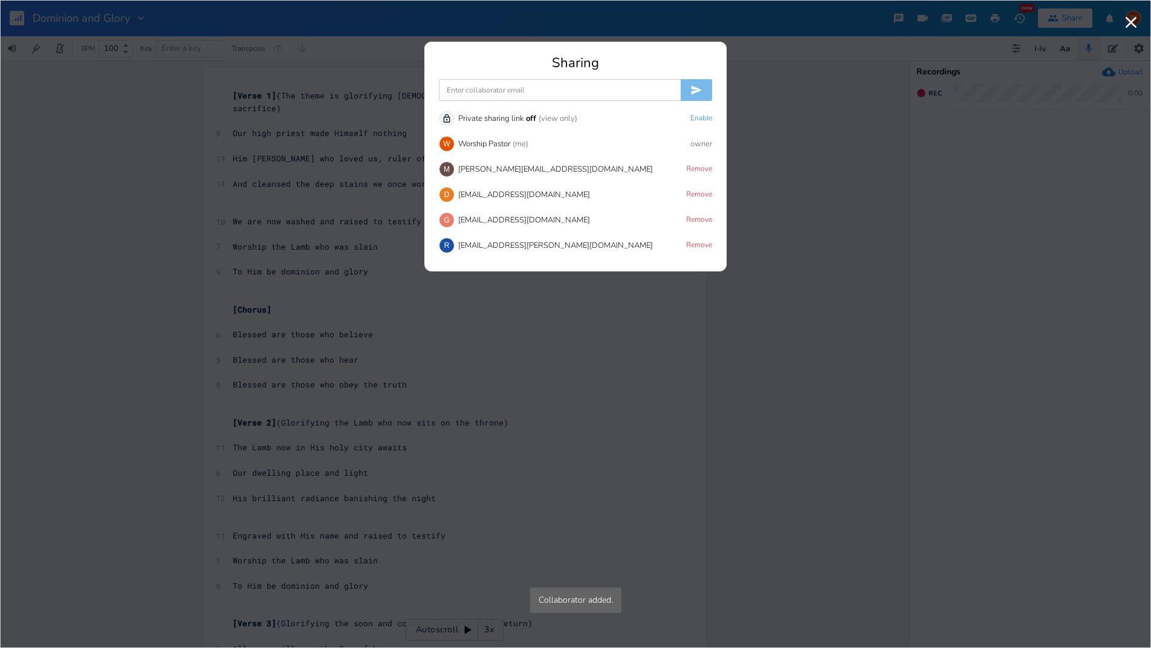
click at [464, 86] on input at bounding box center [560, 90] width 242 height 22
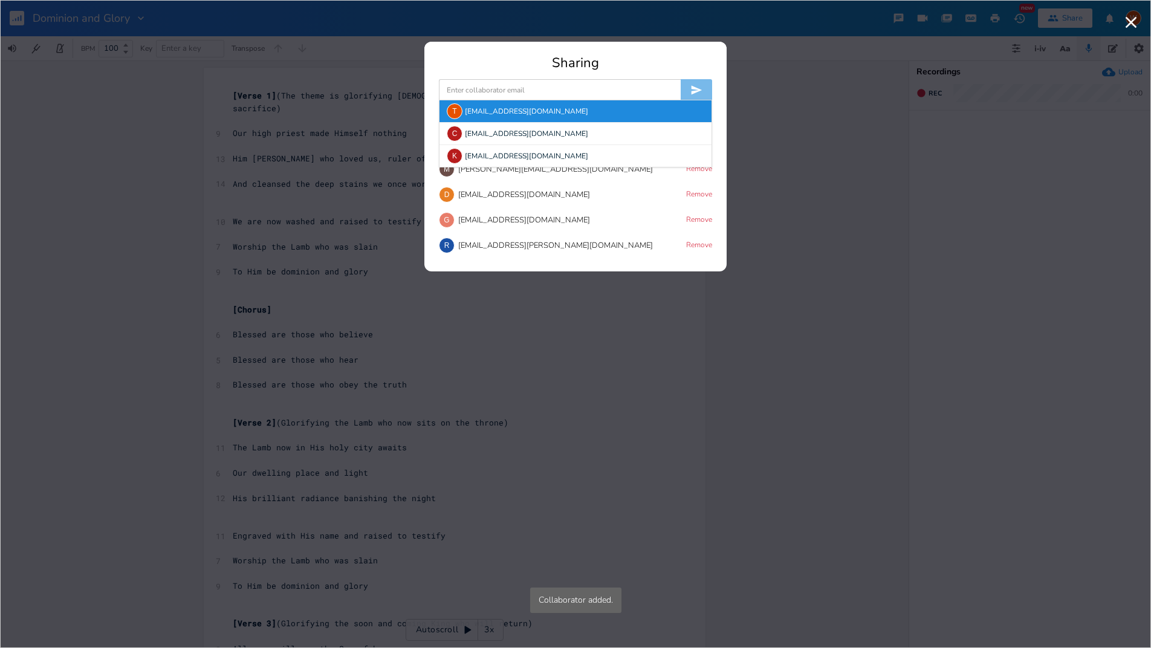
click at [465, 107] on div "T [EMAIL_ADDRESS][DOMAIN_NAME]" at bounding box center [575, 111] width 272 height 22
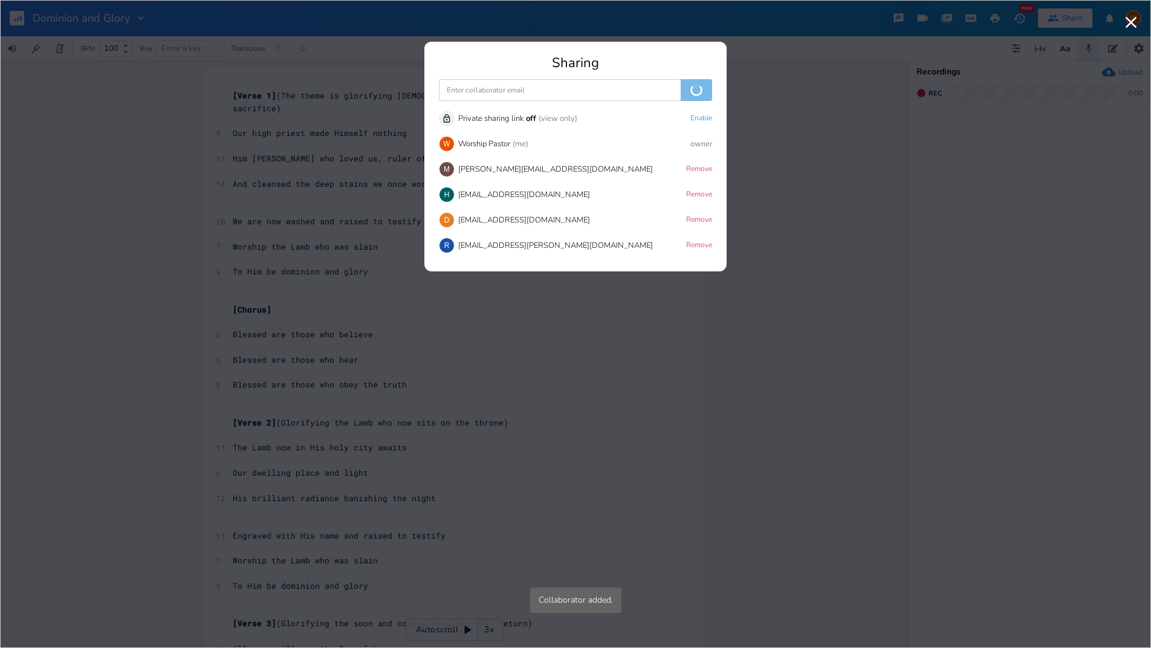
click at [467, 88] on input at bounding box center [560, 90] width 242 height 22
click at [467, 112] on div "C [EMAIL_ADDRESS][DOMAIN_NAME]" at bounding box center [575, 111] width 272 height 22
click at [471, 87] on input at bounding box center [560, 90] width 242 height 22
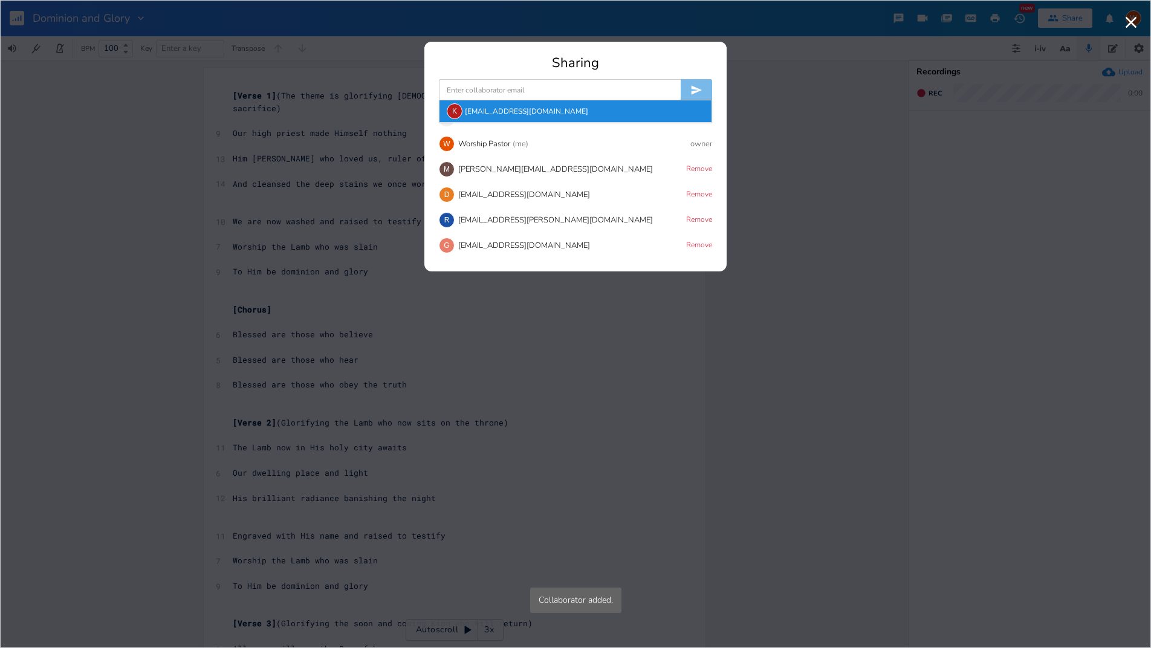
click at [471, 111] on div "K [EMAIL_ADDRESS][DOMAIN_NAME]" at bounding box center [575, 111] width 272 height 22
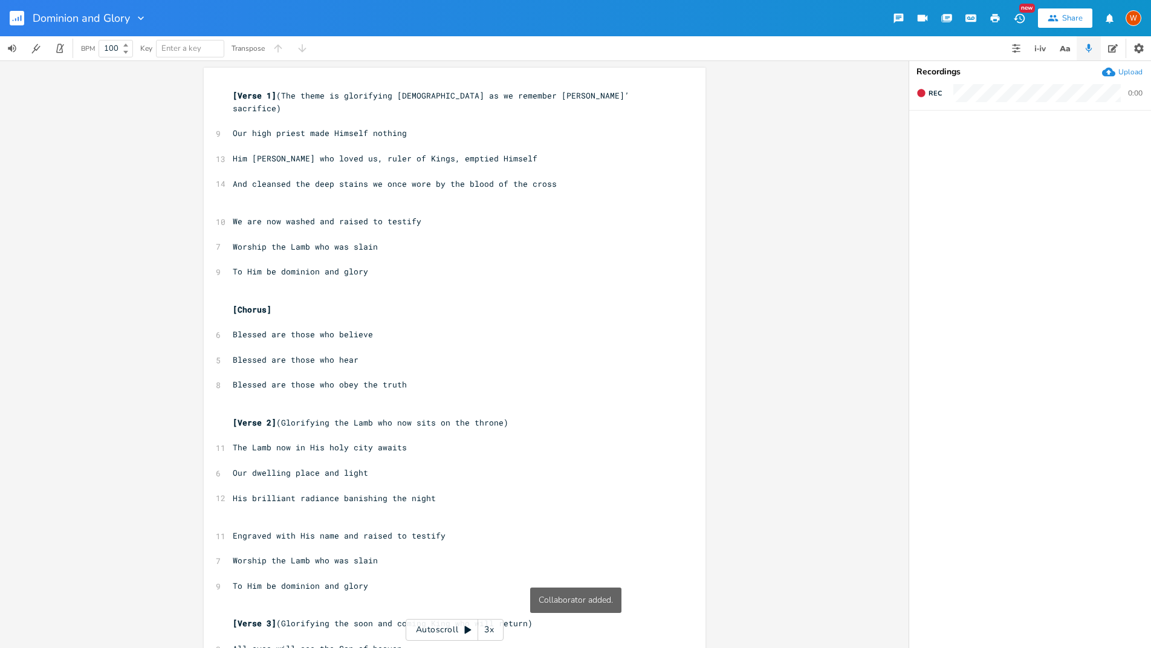
click at [21, 15] on icon "button" at bounding box center [21, 18] width 1 height 6
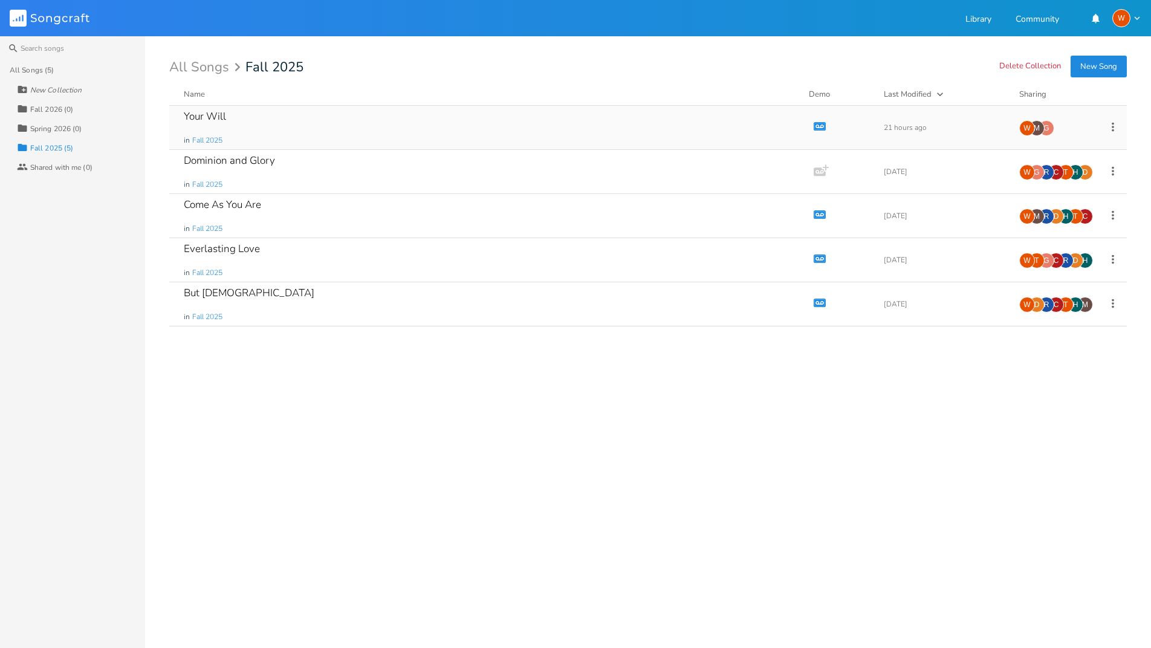
click at [198, 118] on div "Your Will" at bounding box center [205, 116] width 42 height 10
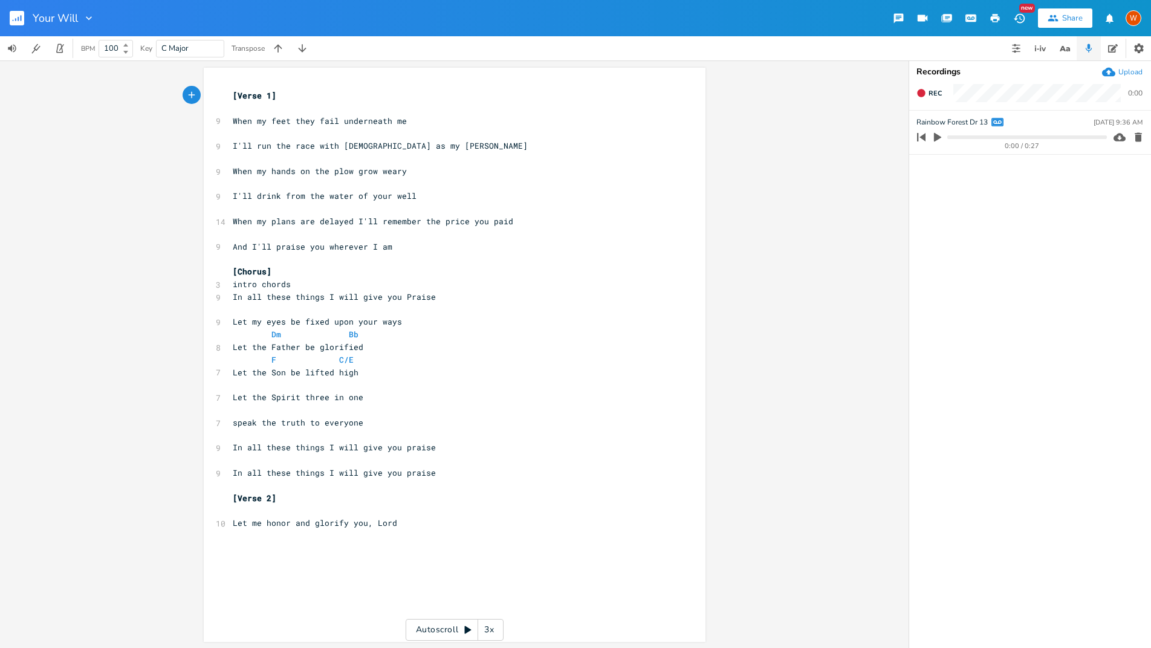
click at [1057, 24] on button "Share" at bounding box center [1065, 17] width 54 height 19
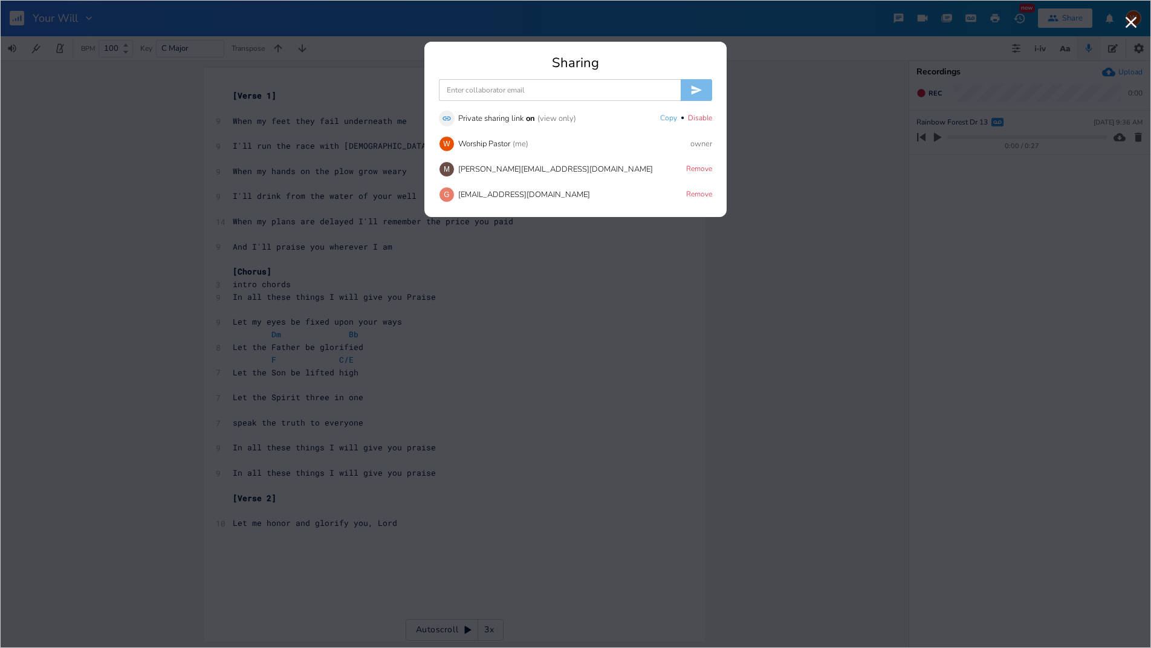
click at [488, 95] on input at bounding box center [560, 90] width 242 height 22
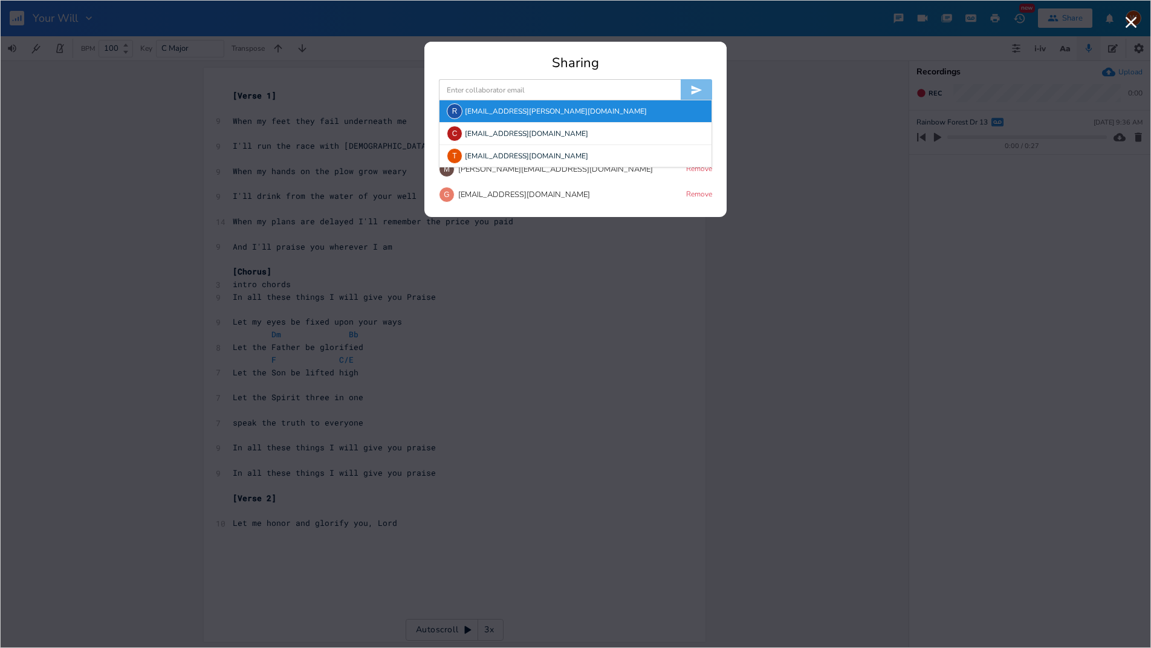
click at [477, 111] on div "[PERSON_NAME] [PERSON_NAME][EMAIL_ADDRESS][PERSON_NAME][DOMAIN_NAME]" at bounding box center [575, 111] width 272 height 22
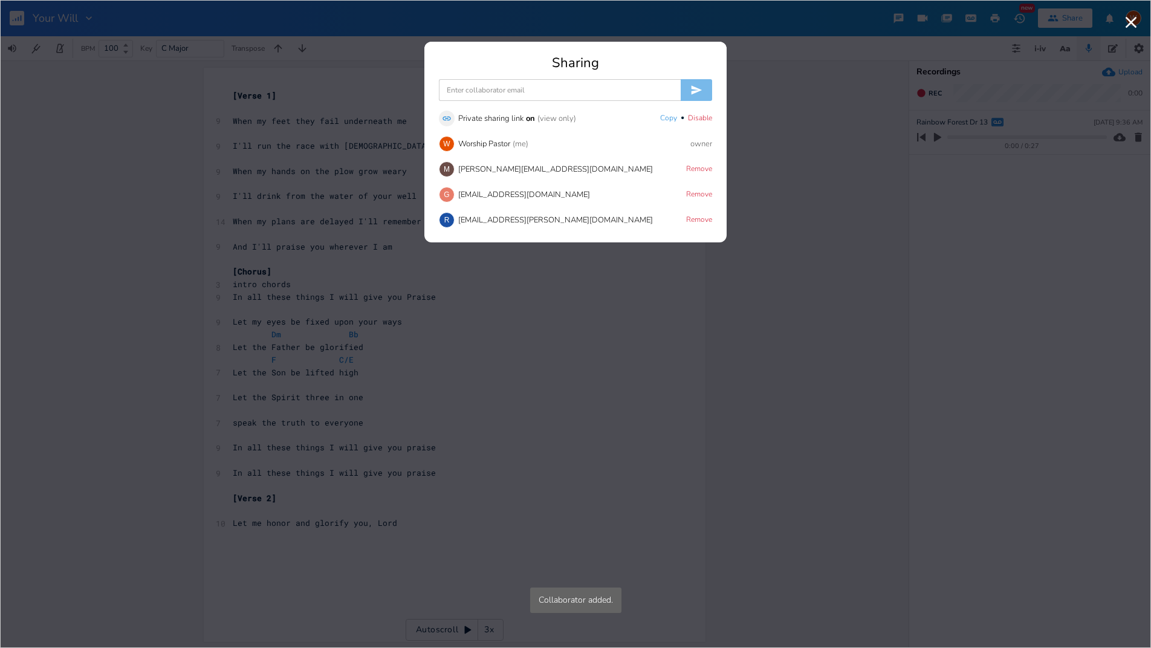
click at [480, 93] on input at bounding box center [560, 90] width 242 height 22
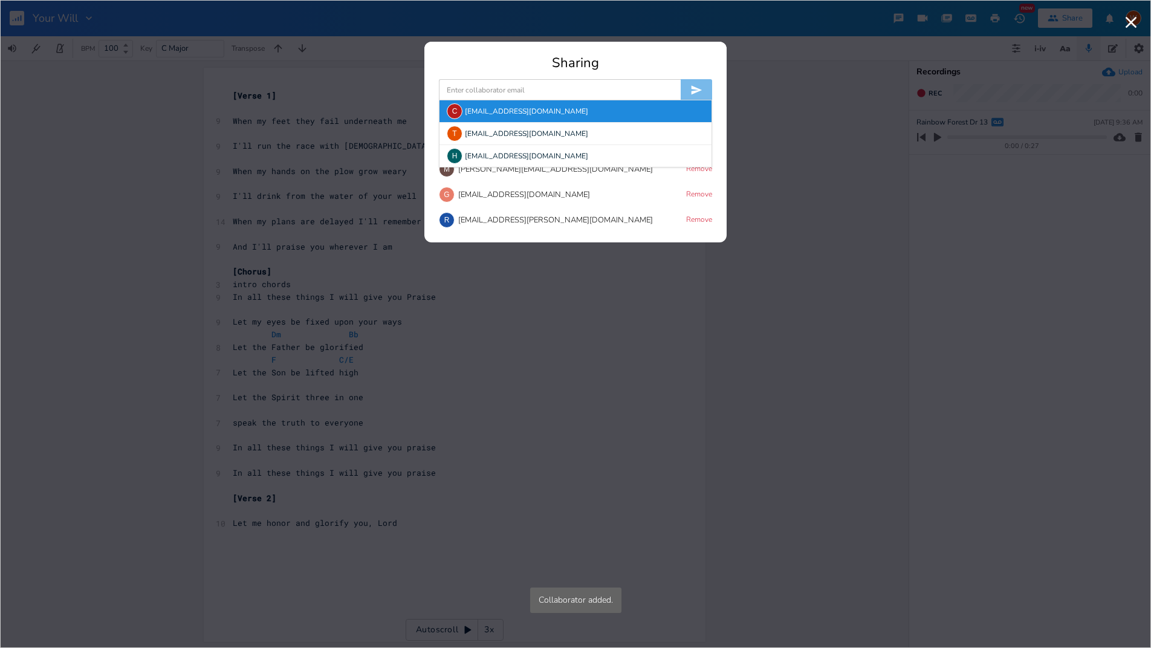
click at [477, 108] on div "C [EMAIL_ADDRESS][DOMAIN_NAME]" at bounding box center [575, 111] width 272 height 22
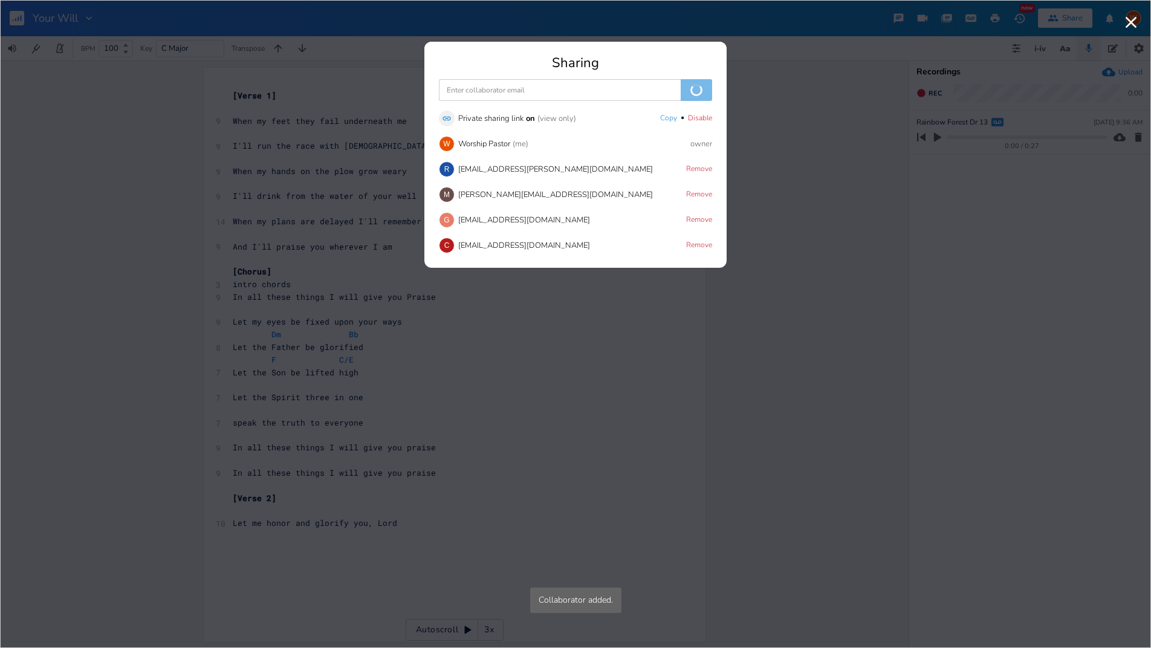
click at [479, 86] on input at bounding box center [560, 90] width 242 height 22
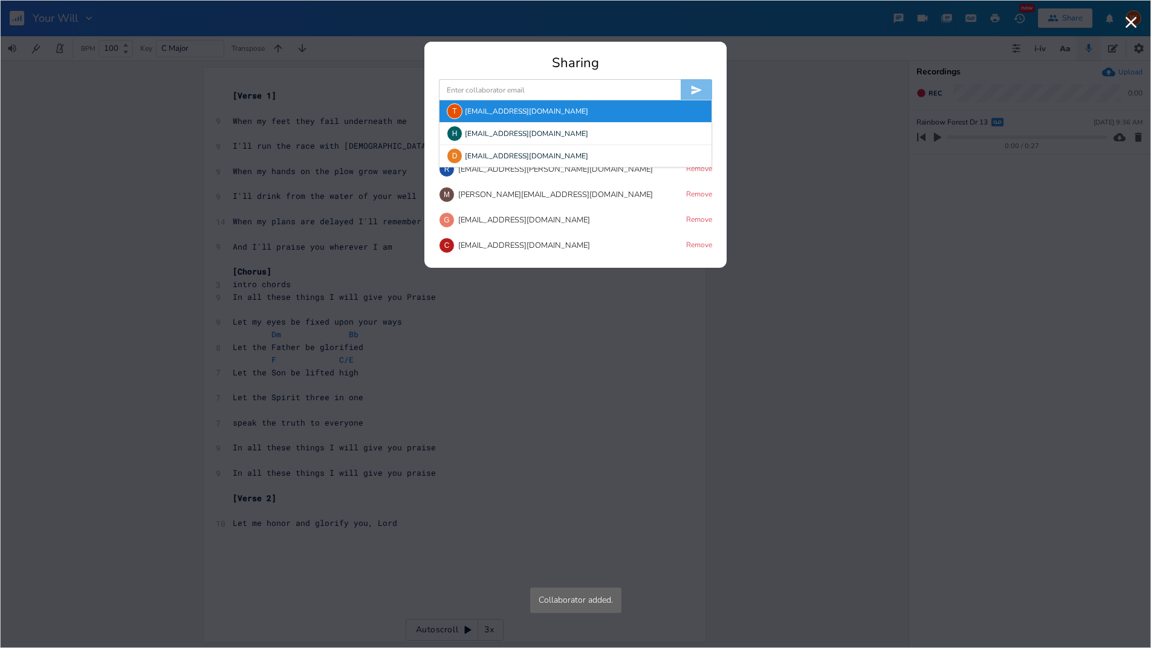
click at [478, 110] on div "T [EMAIL_ADDRESS][DOMAIN_NAME]" at bounding box center [575, 111] width 272 height 22
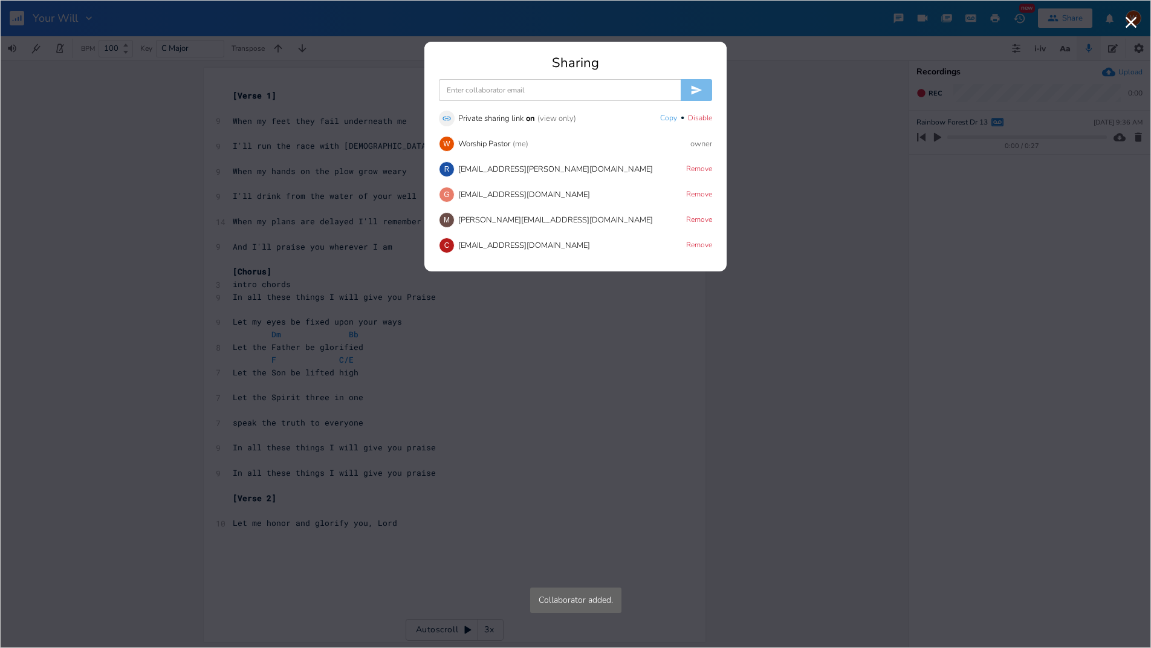
click at [479, 87] on input at bounding box center [560, 90] width 242 height 22
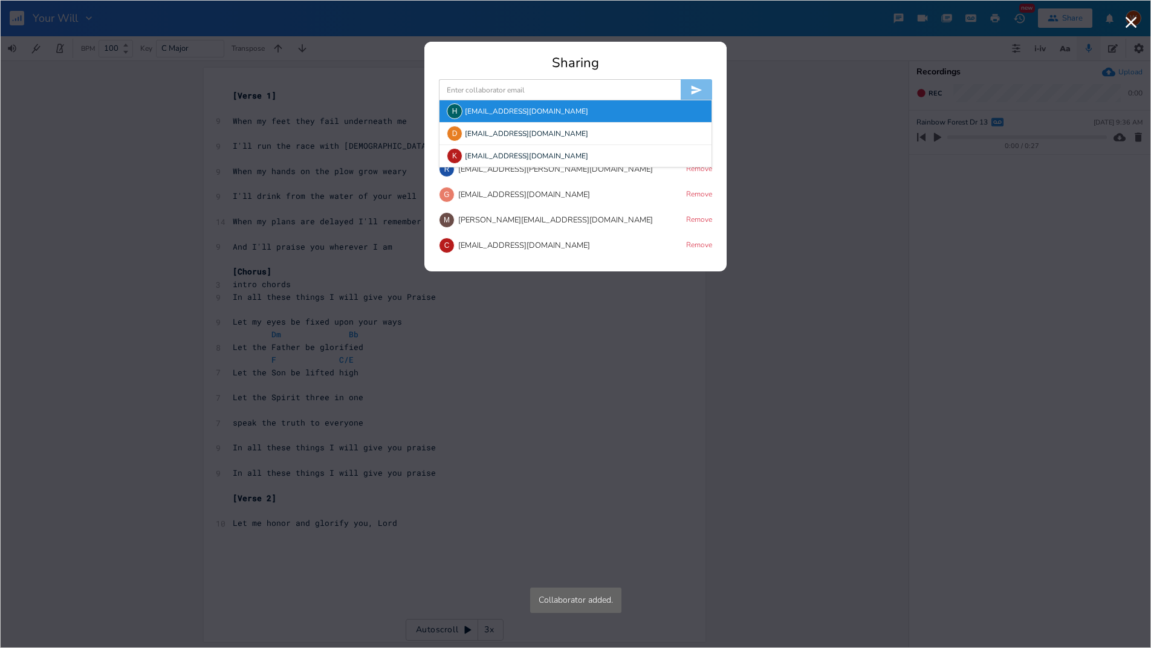
click at [479, 111] on div "H [EMAIL_ADDRESS][DOMAIN_NAME]" at bounding box center [575, 111] width 272 height 22
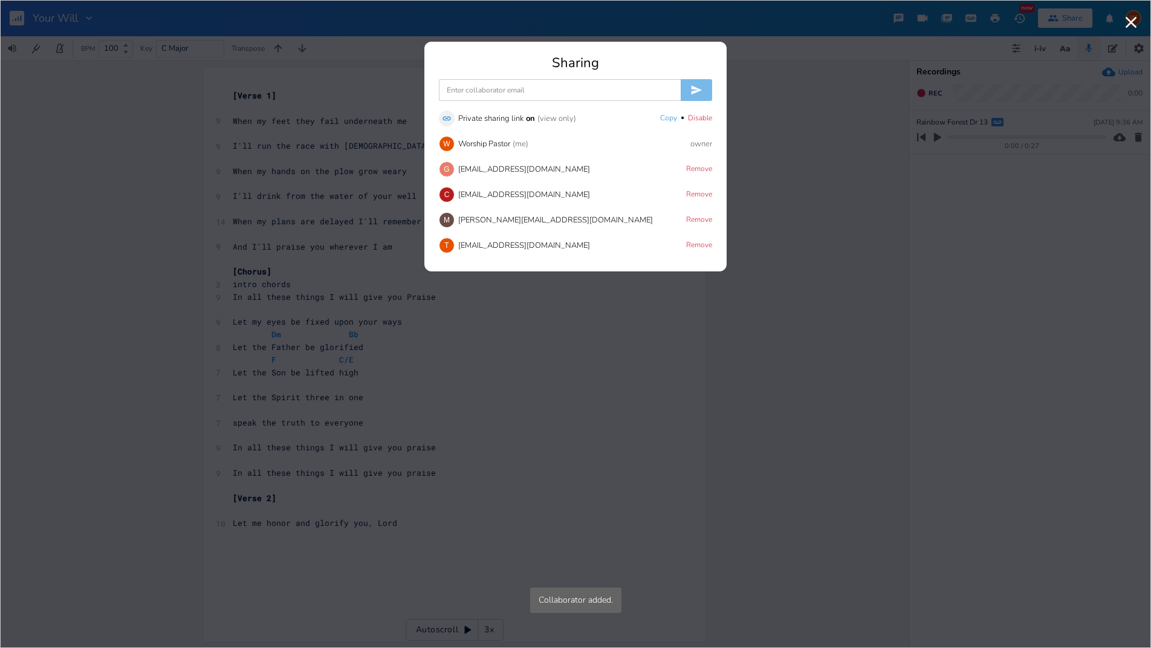
click at [482, 85] on input at bounding box center [560, 90] width 242 height 22
click at [482, 106] on div "D [EMAIL_ADDRESS][DOMAIN_NAME]" at bounding box center [575, 111] width 272 height 22
click at [485, 88] on input at bounding box center [560, 90] width 242 height 22
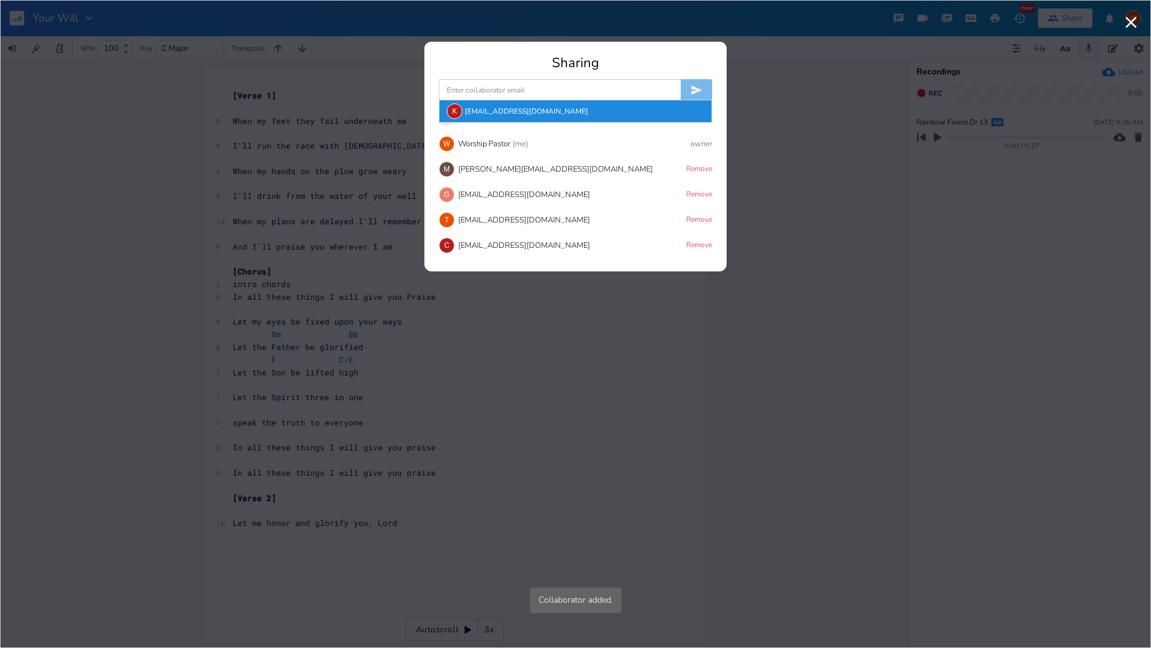
click at [482, 101] on div "K [EMAIL_ADDRESS][DOMAIN_NAME]" at bounding box center [575, 111] width 272 height 22
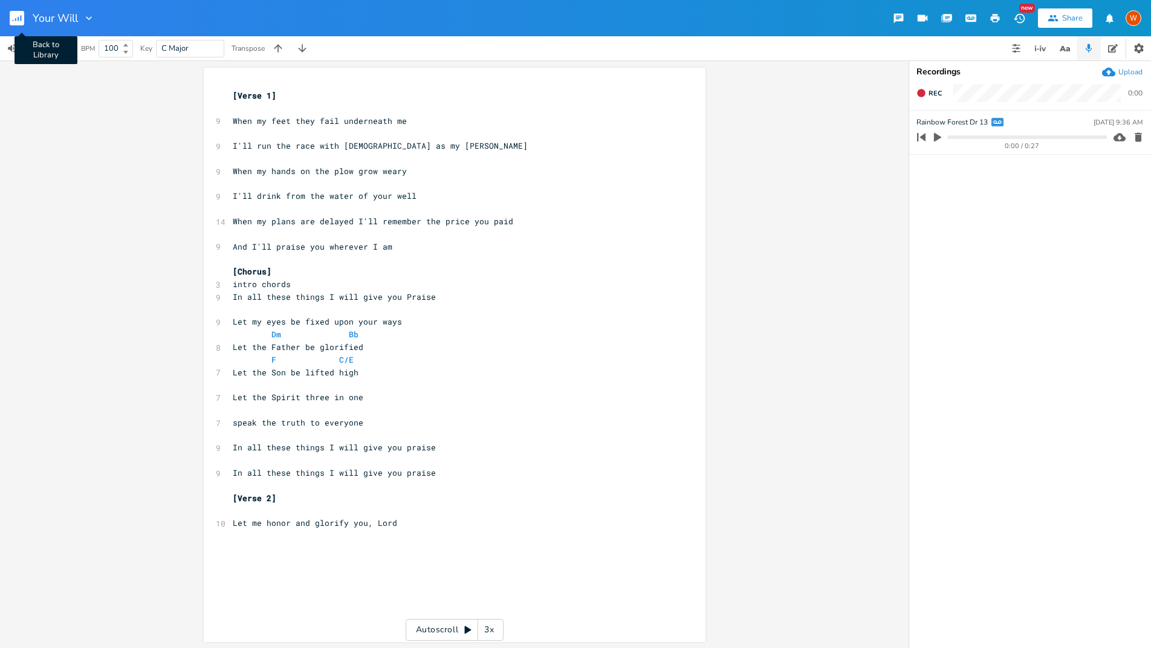
click at [19, 17] on rect "button" at bounding box center [17, 18] width 15 height 15
